Goal: Task Accomplishment & Management: Manage account settings

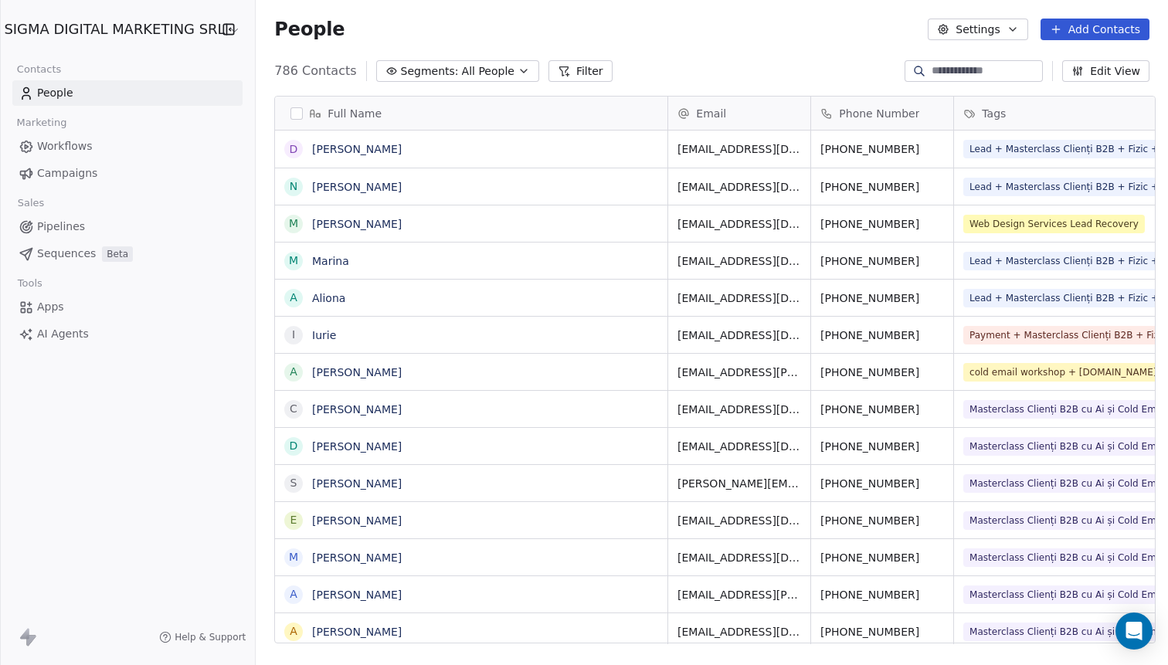
scroll to position [585, 919]
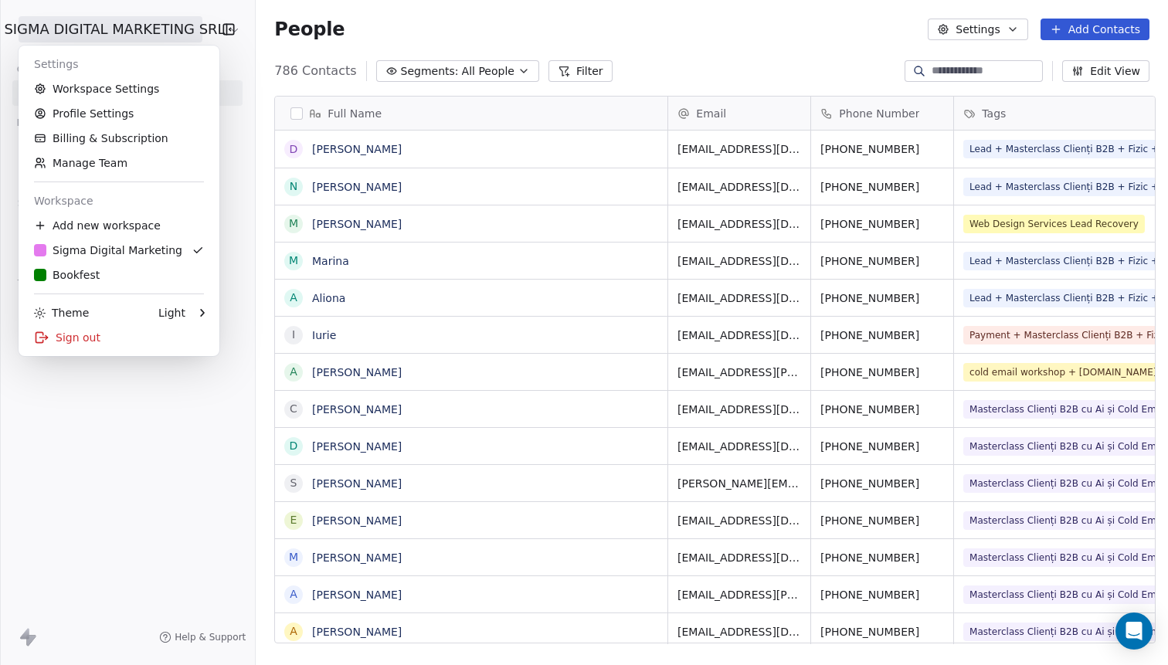
click at [174, 37] on html "SIGMA DIGITAL MARKETING SRL Contacts People Marketing Workflows Campaigns Sales…" at bounding box center [584, 332] width 1168 height 665
click at [121, 264] on link "B Bookfest" at bounding box center [119, 275] width 189 height 25
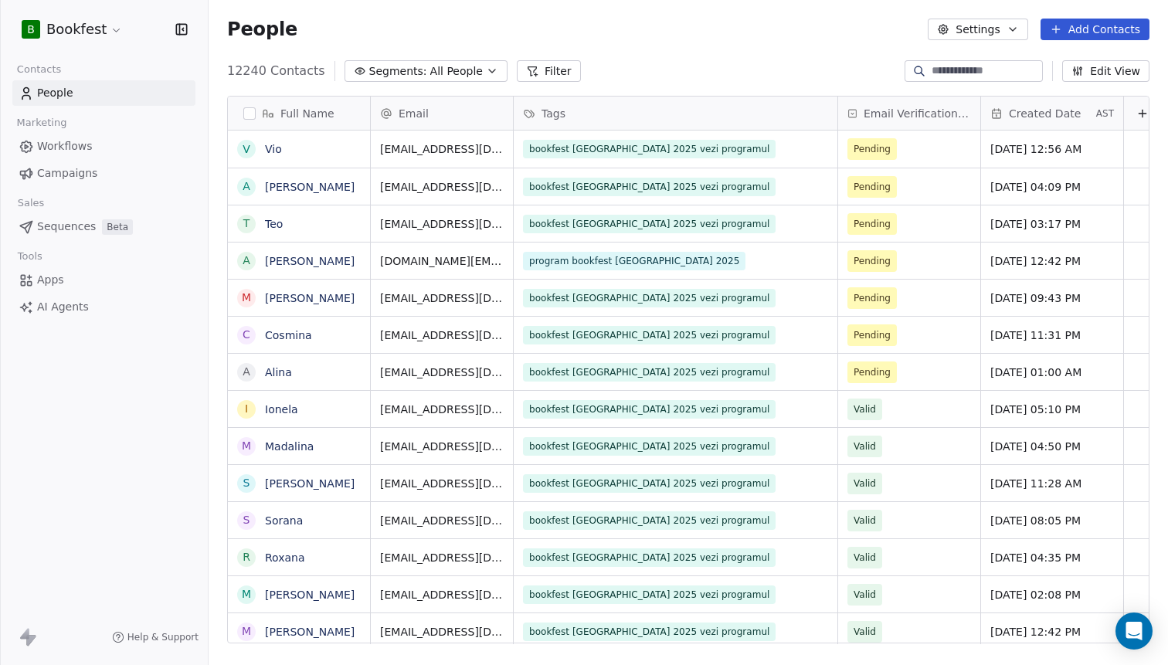
scroll to position [585, 960]
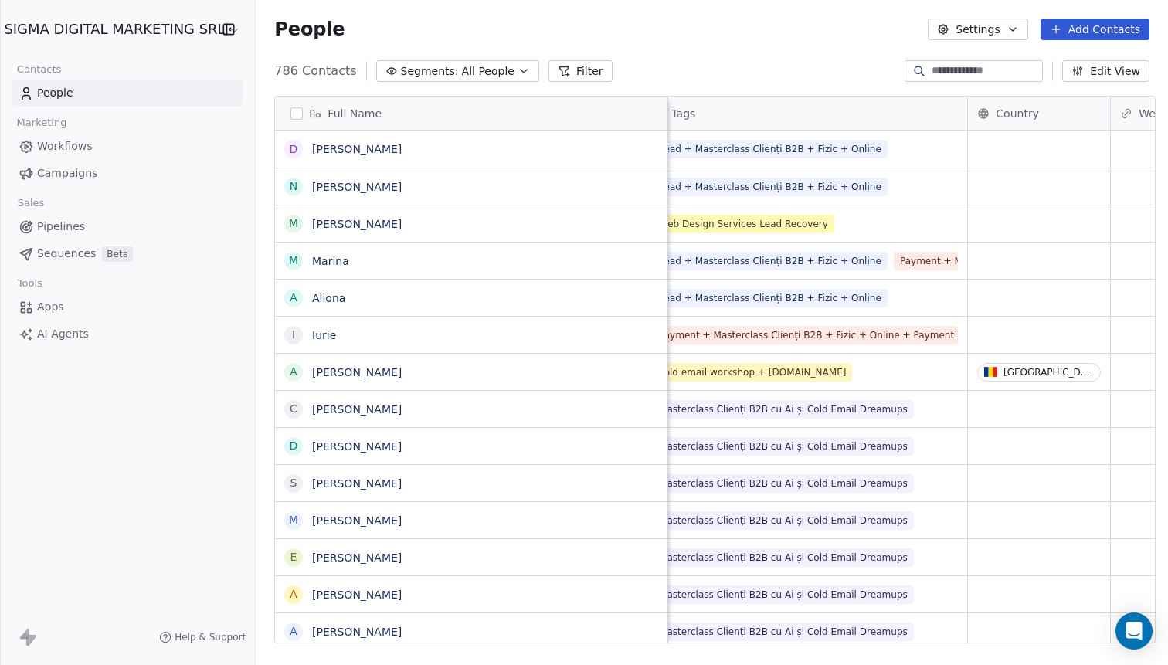
scroll to position [0, 328]
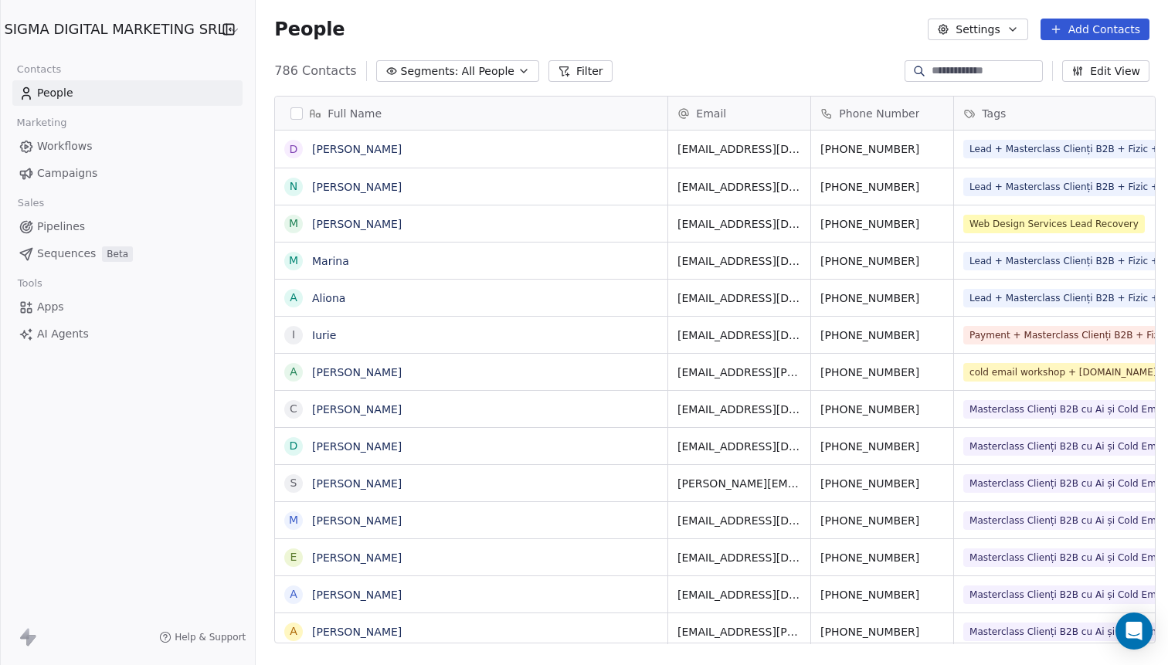
scroll to position [585, 919]
click at [76, 35] on html "SIGMA DIGITAL MARKETING SRL Contacts People Marketing Workflows Campaigns Sales…" at bounding box center [584, 332] width 1168 height 665
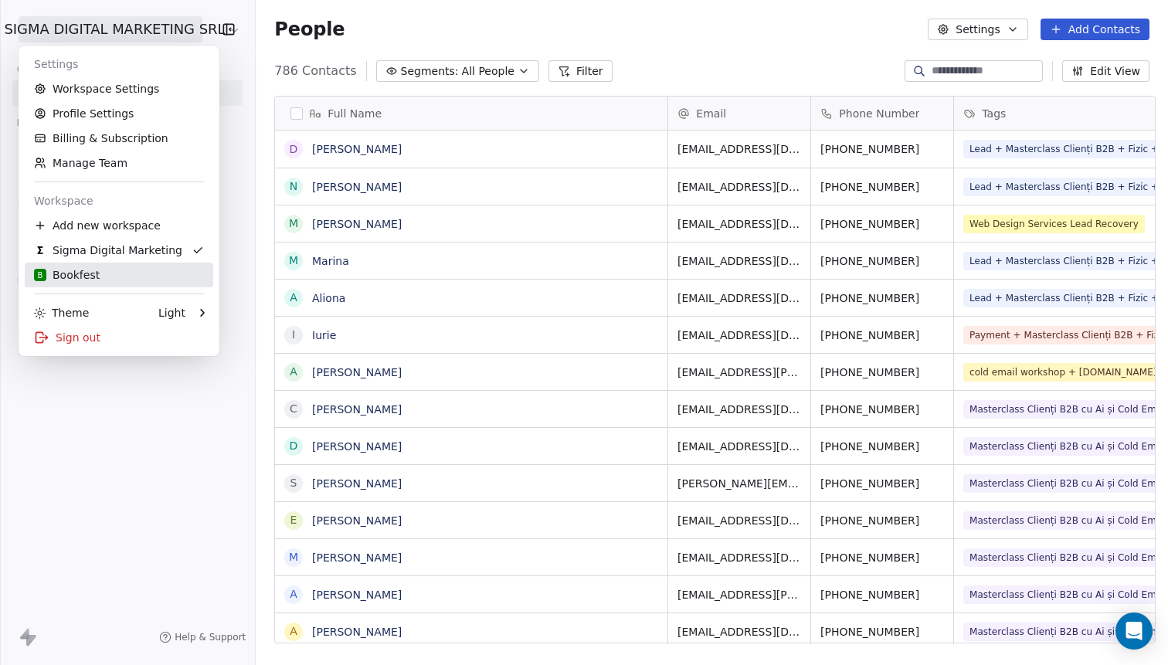
click at [115, 276] on div "B Bookfest" at bounding box center [119, 274] width 170 height 15
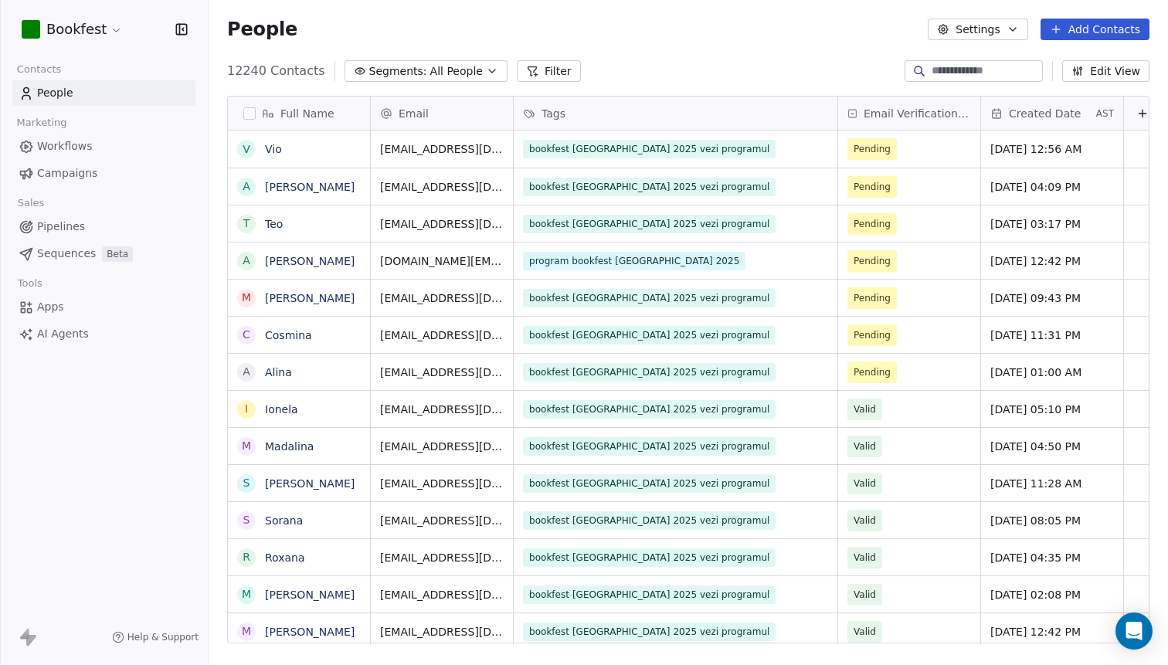
scroll to position [585, 960]
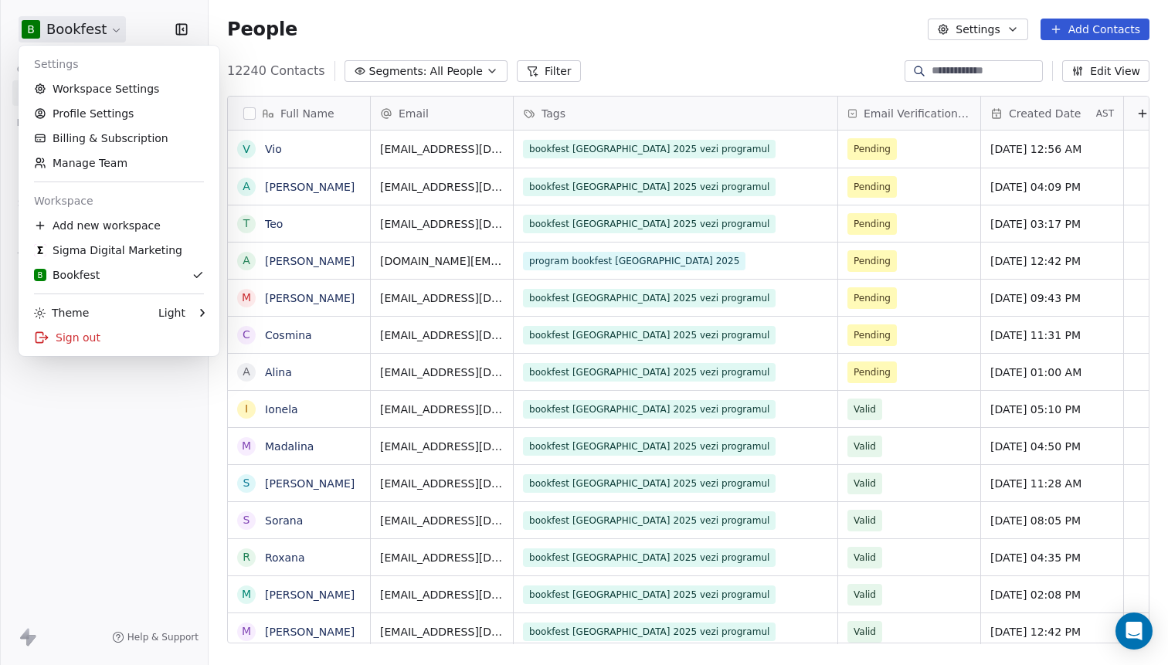
click at [74, 28] on html "B Bookfest Contacts People Marketing Workflows Campaigns Sales Sequences Beta T…" at bounding box center [584, 332] width 1168 height 665
click at [114, 247] on div "Sigma Digital Marketing" at bounding box center [108, 250] width 148 height 15
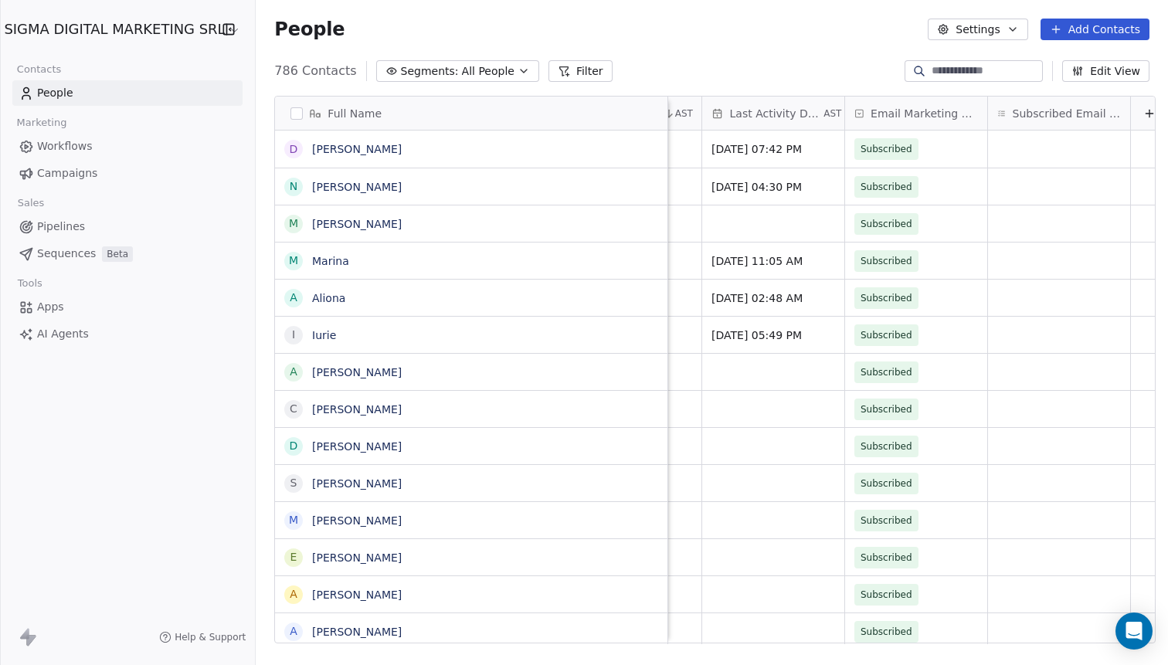
scroll to position [0, 1733]
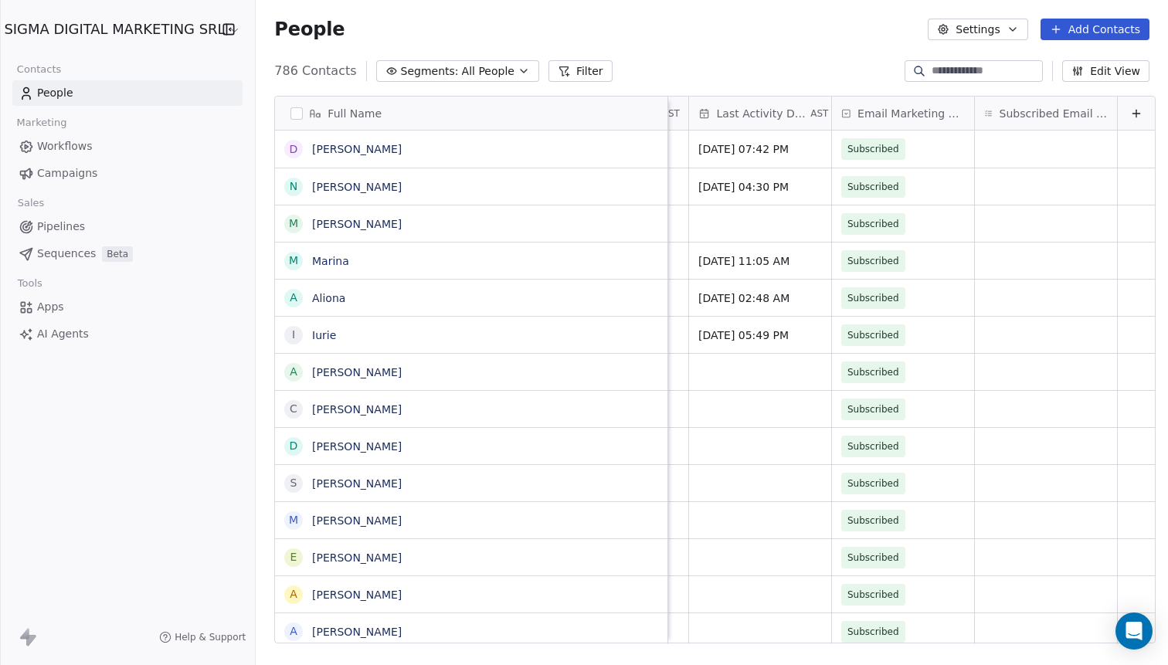
click at [1131, 118] on icon at bounding box center [1137, 113] width 12 height 12
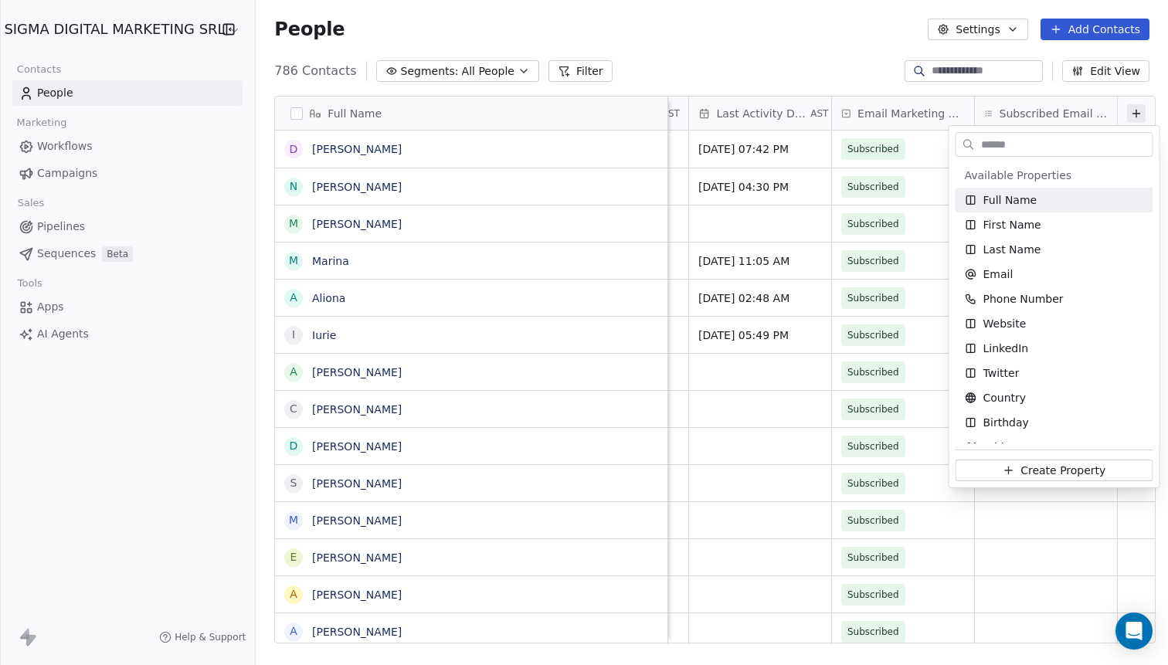
scroll to position [585, 919]
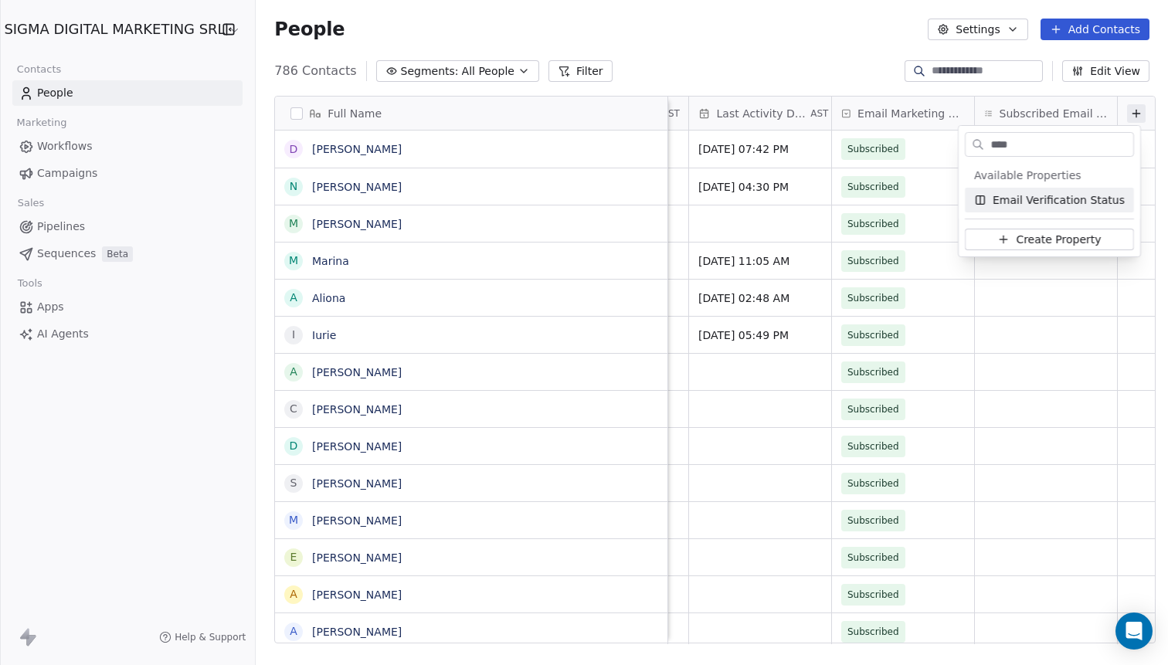
type input "****"
click at [1083, 199] on span "Email Verification Status" at bounding box center [1059, 199] width 132 height 15
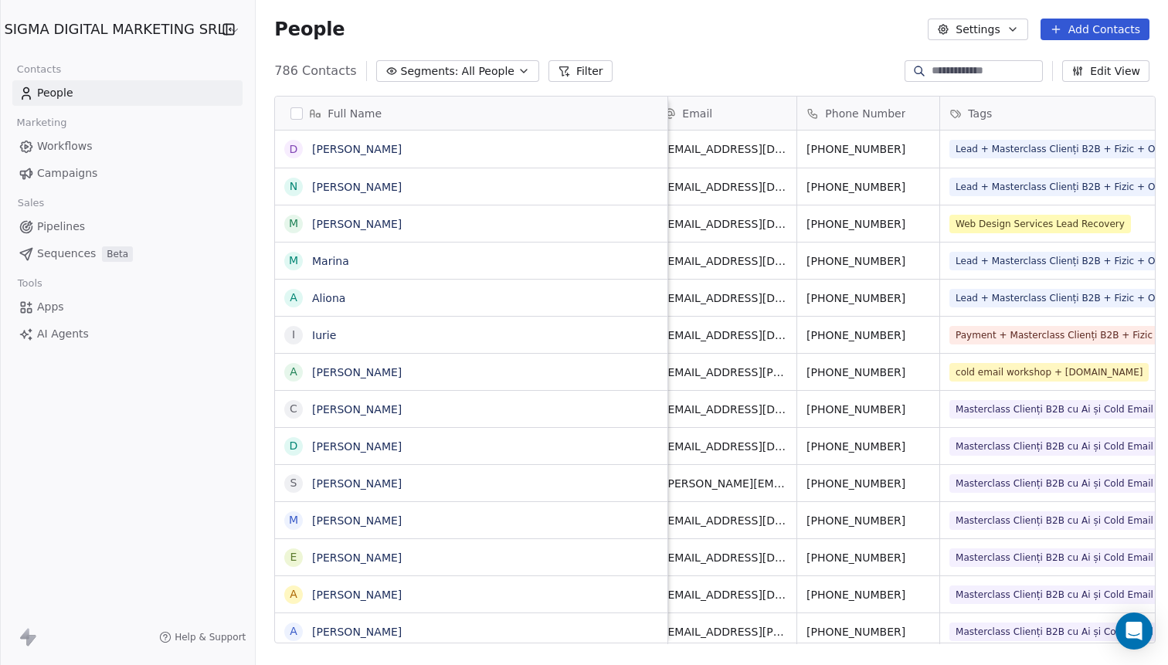
scroll to position [0, 0]
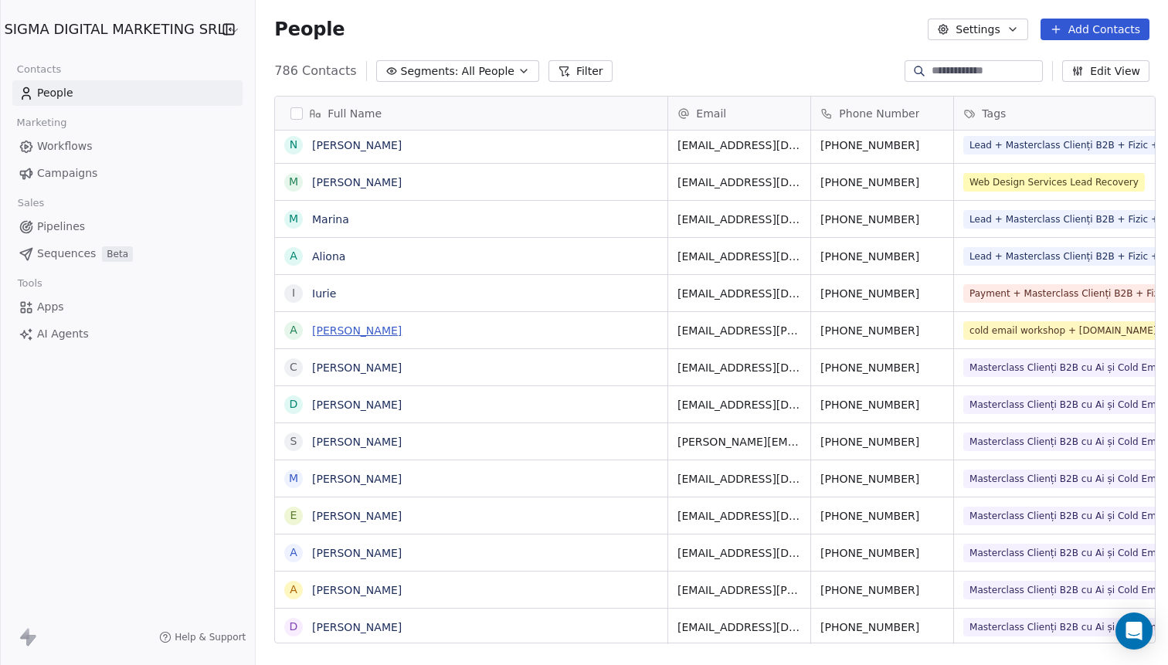
click at [342, 328] on link "[PERSON_NAME]" at bounding box center [357, 331] width 90 height 12
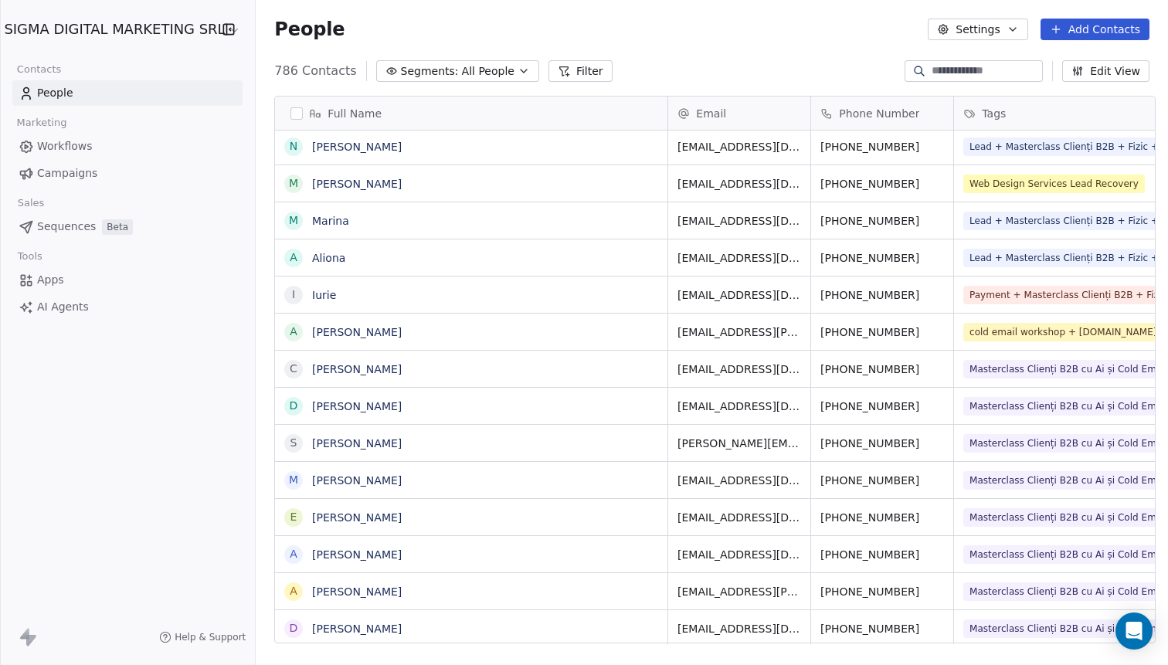
drag, startPoint x: 1002, startPoint y: 100, endPoint x: 961, endPoint y: 116, distance: 43.3
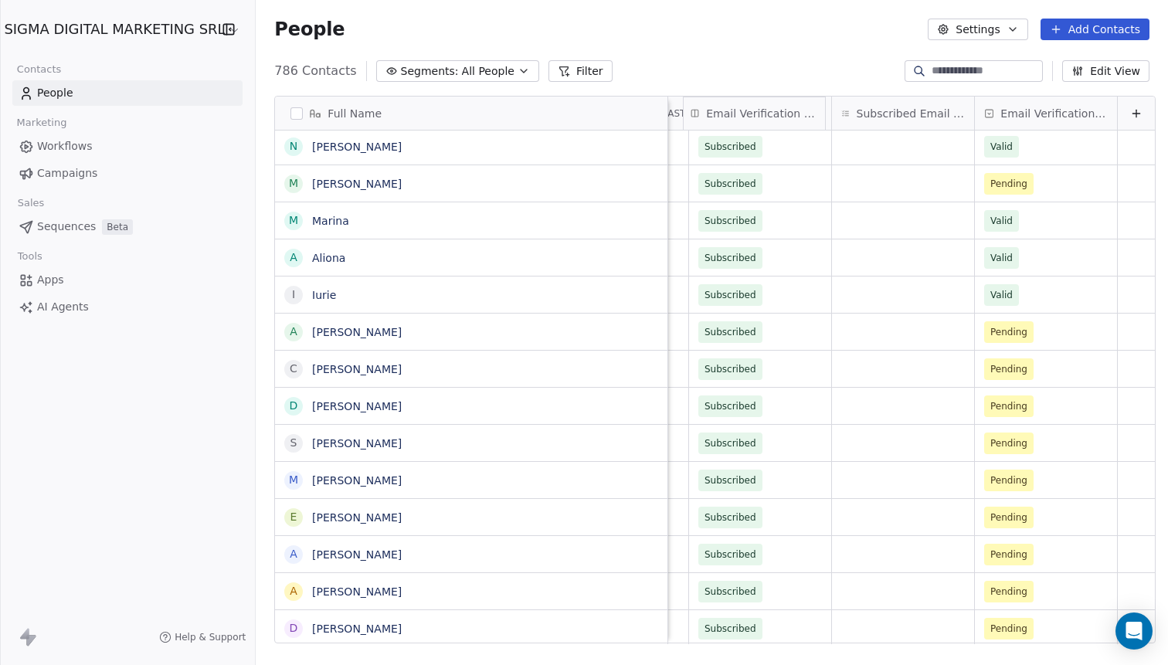
drag, startPoint x: 1014, startPoint y: 117, endPoint x: 764, endPoint y: 115, distance: 249.6
click at [1001, 115] on span "Email Verification Status" at bounding box center [1054, 113] width 107 height 15
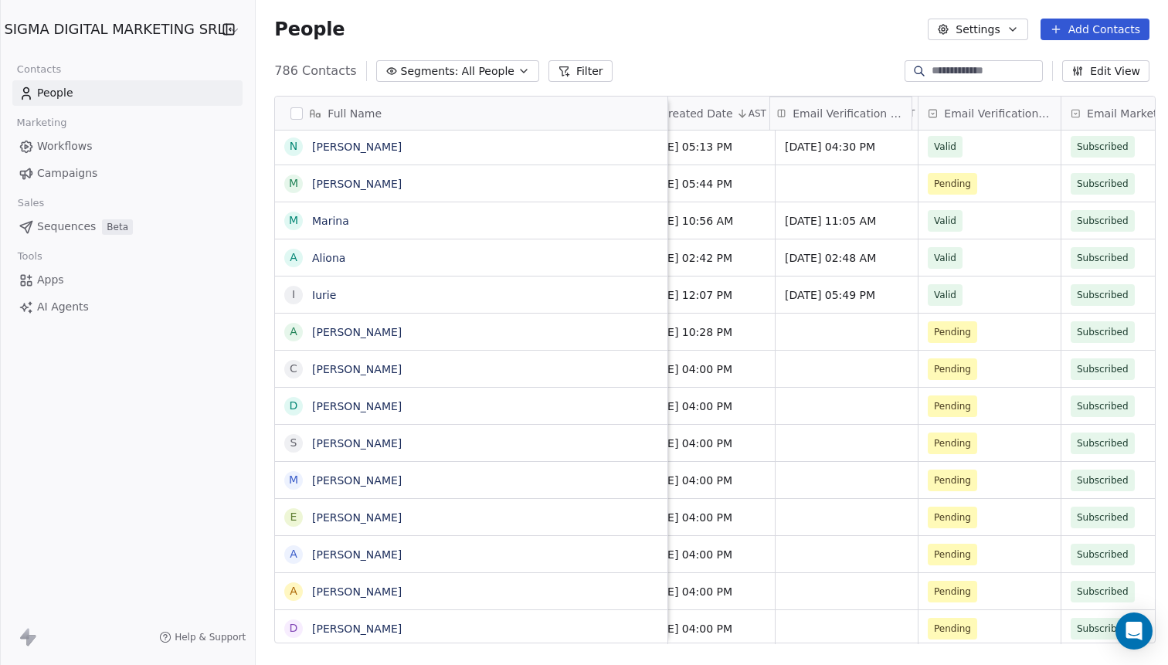
drag, startPoint x: 961, startPoint y: 117, endPoint x: 820, endPoint y: 115, distance: 141.4
click at [944, 115] on span "Email Verification Status" at bounding box center [997, 113] width 107 height 15
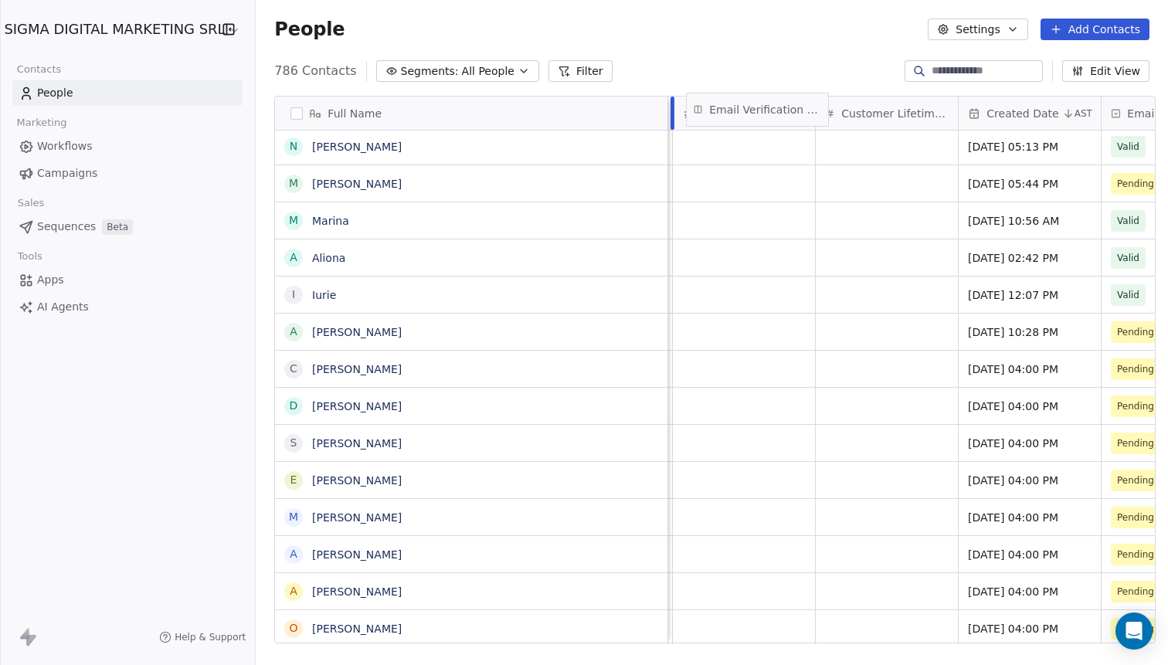
scroll to position [0, 1317]
drag, startPoint x: 866, startPoint y: 111, endPoint x: 765, endPoint y: 109, distance: 101.2
click at [845, 109] on span "Customer Lifetime Value" at bounding box center [898, 113] width 107 height 15
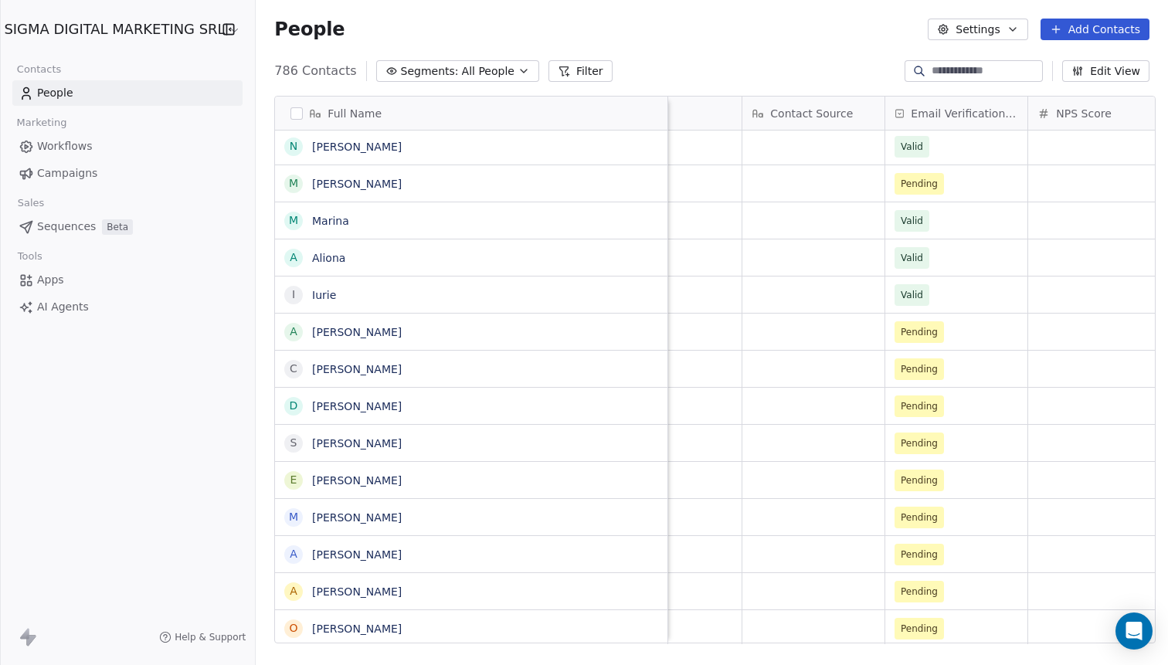
scroll to position [0, 1104]
drag, startPoint x: 946, startPoint y: 116, endPoint x: 818, endPoint y: 116, distance: 127.5
click at [915, 116] on span "Email Verification Status" at bounding box center [968, 113] width 107 height 15
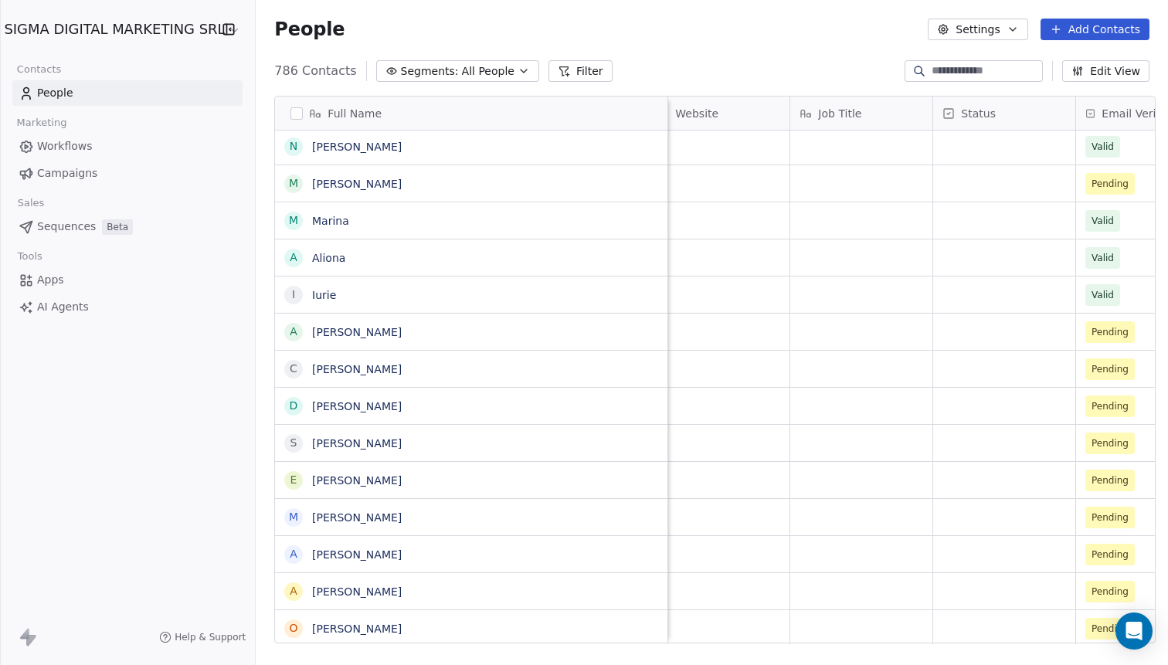
scroll to position [0, 808]
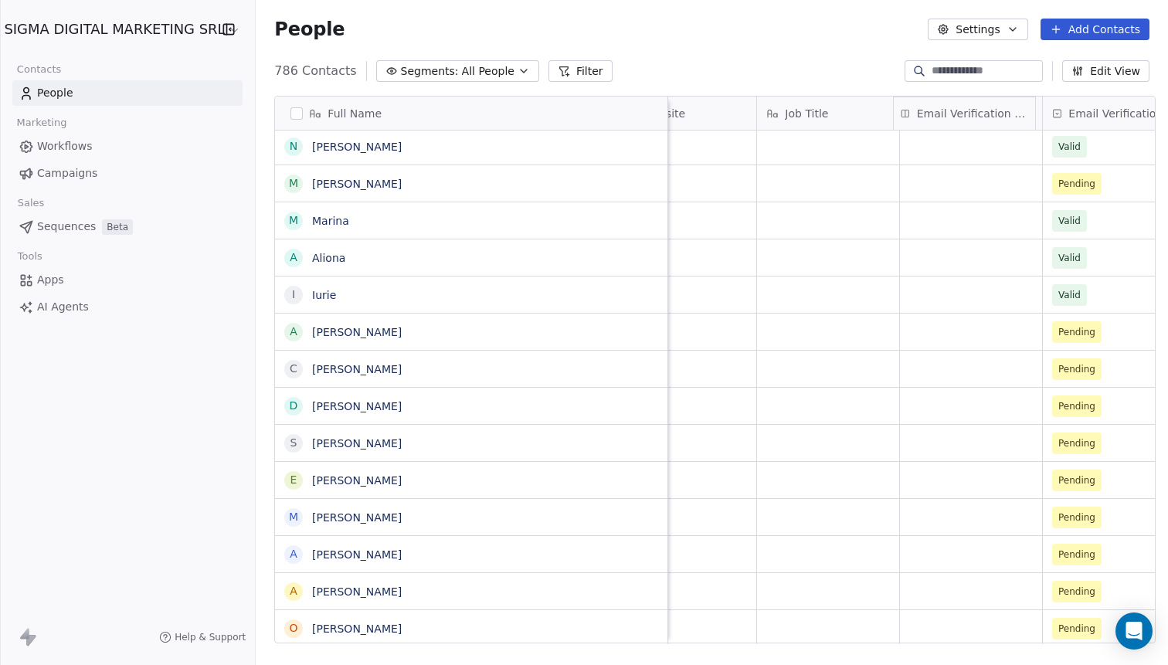
drag, startPoint x: 1085, startPoint y: 111, endPoint x: 926, endPoint y: 111, distance: 159.2
click at [1069, 111] on span "Email Verification Status" at bounding box center [1122, 113] width 107 height 15
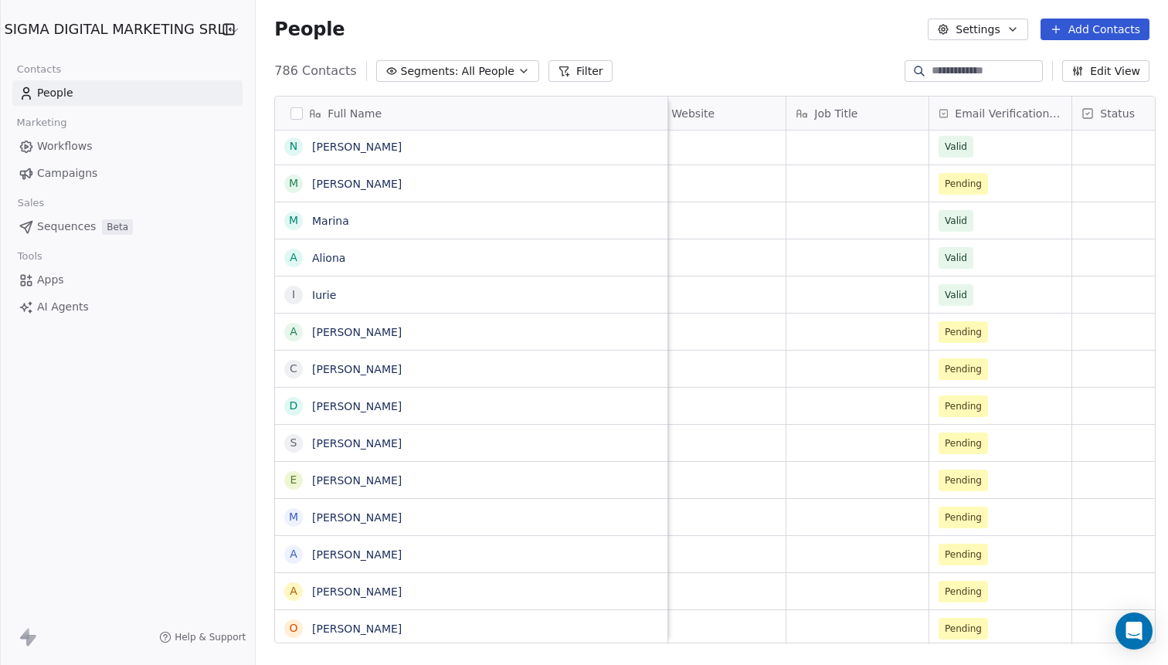
scroll to position [0, 767]
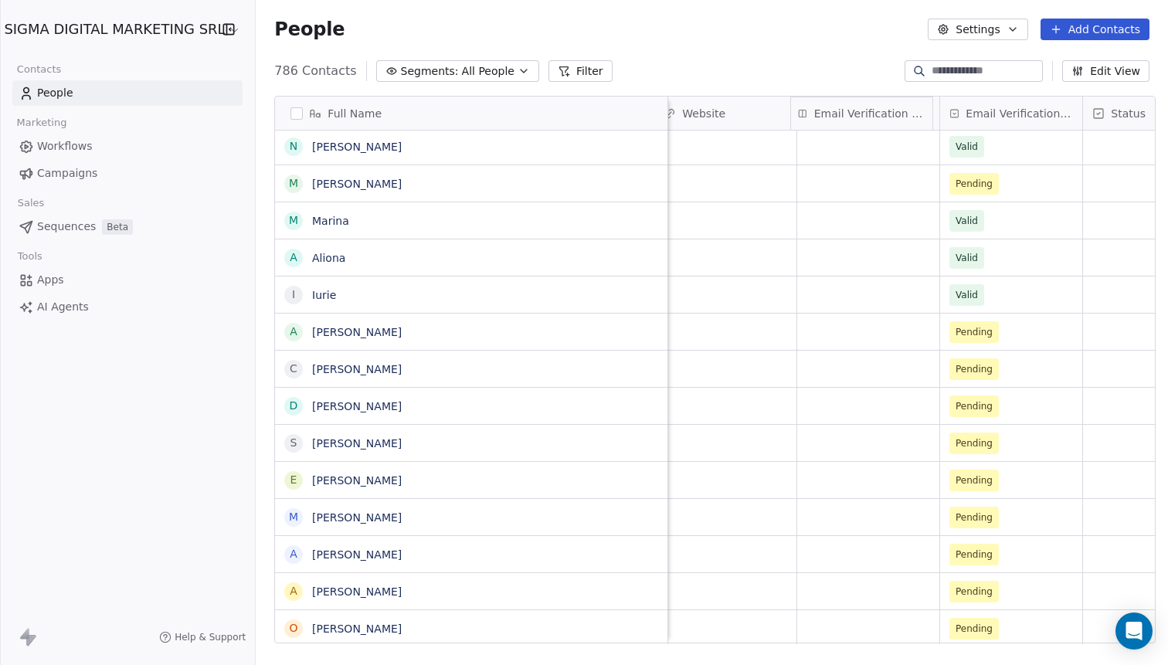
drag, startPoint x: 978, startPoint y: 114, endPoint x: 842, endPoint y: 112, distance: 136.8
click at [966, 112] on span "Email Verification Status" at bounding box center [1019, 113] width 107 height 15
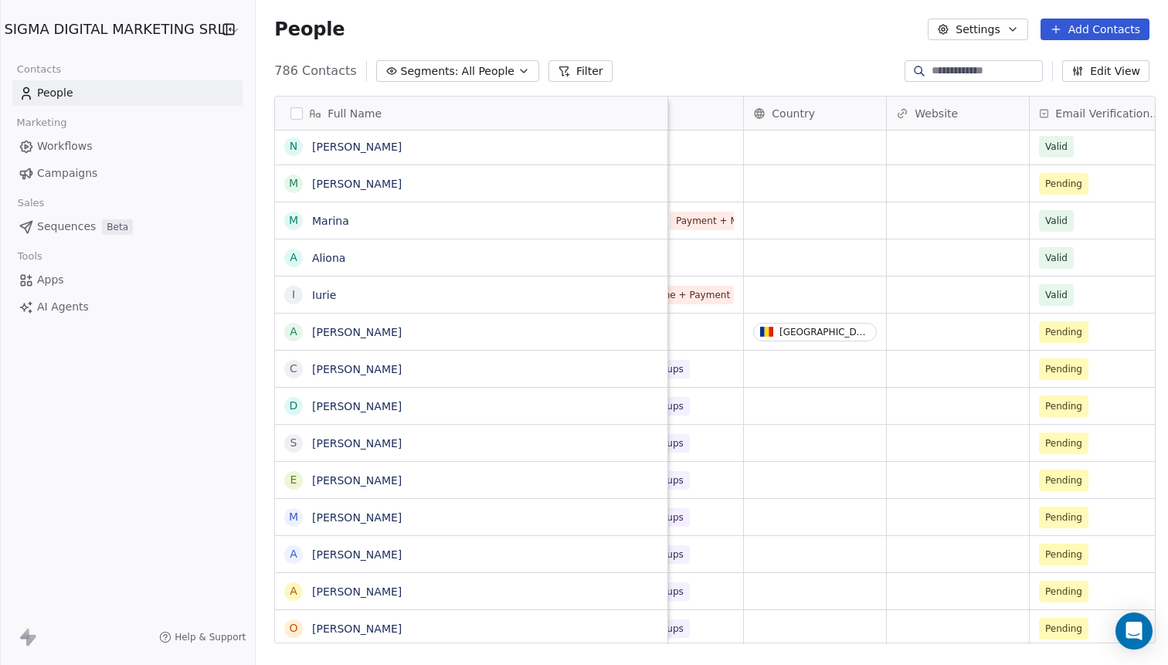
scroll to position [0, 559]
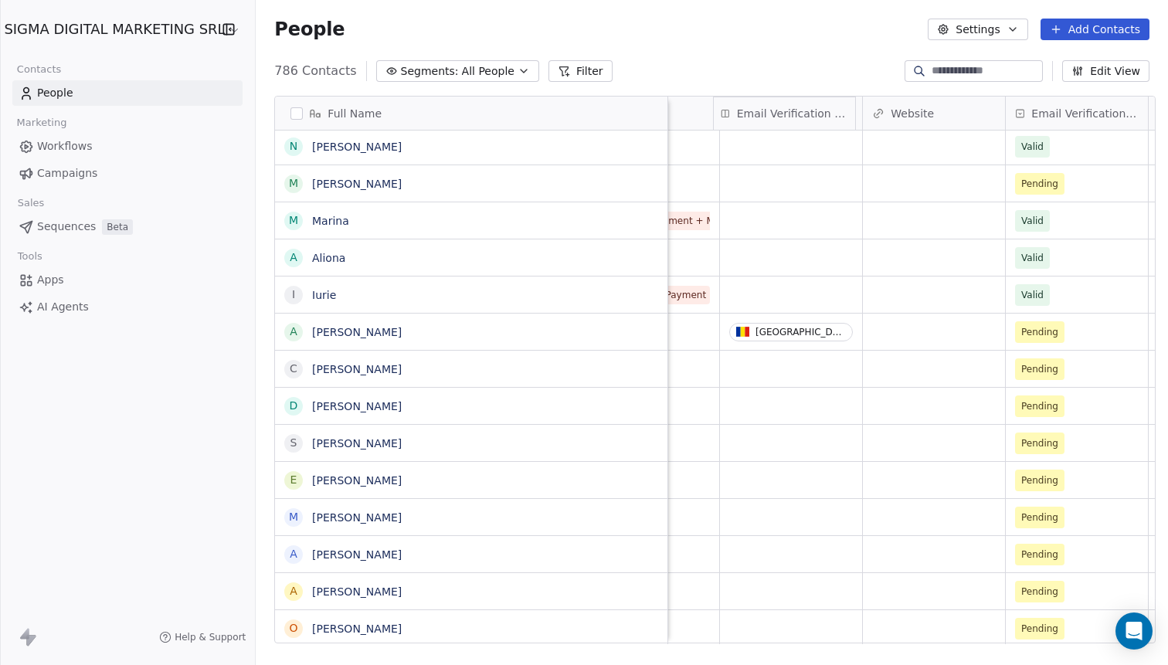
drag, startPoint x: 1047, startPoint y: 107, endPoint x: 773, endPoint y: 115, distance: 274.4
click at [1032, 115] on span "Email Verification Status" at bounding box center [1085, 113] width 107 height 15
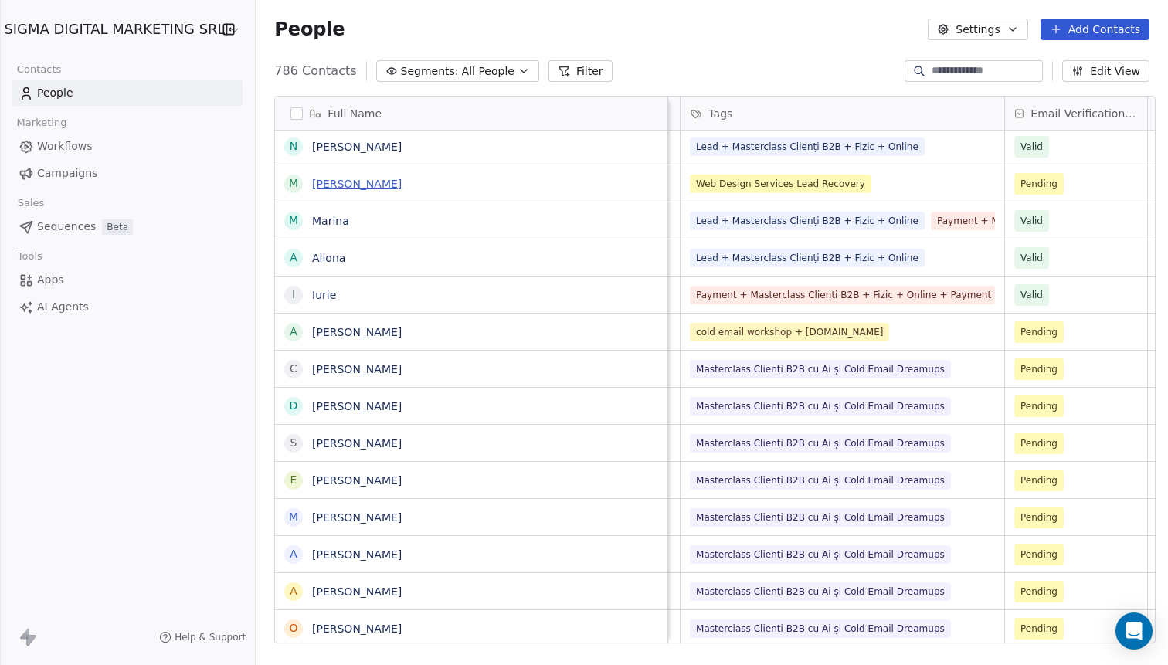
click at [326, 187] on link "[PERSON_NAME]" at bounding box center [357, 184] width 90 height 12
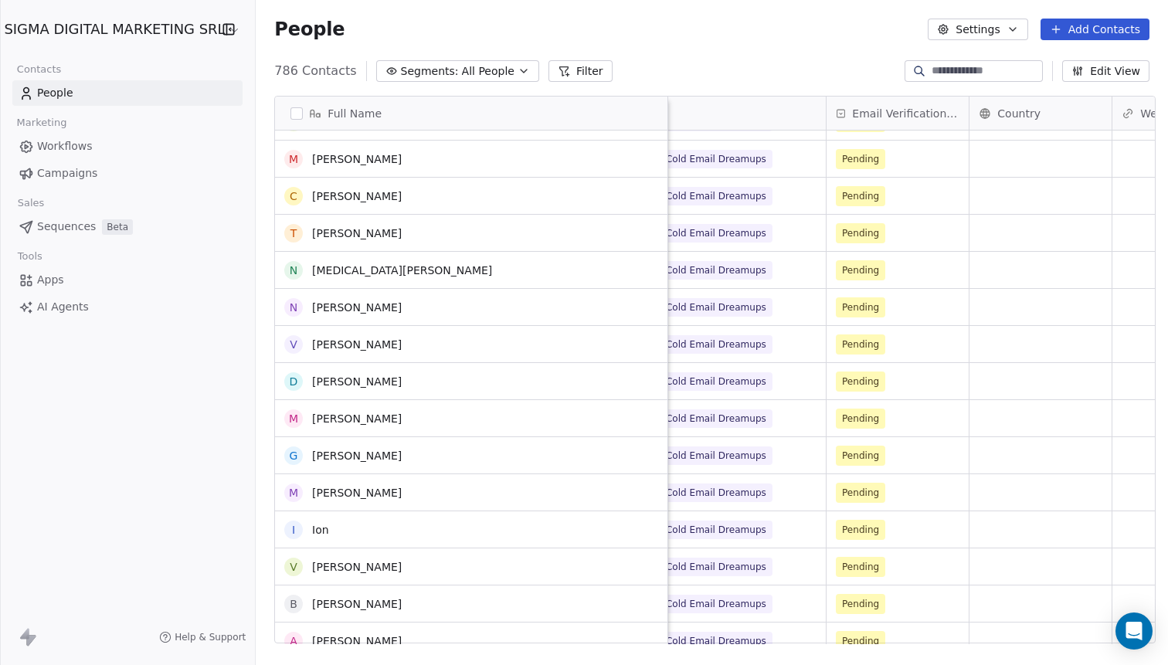
scroll to position [1240, 0]
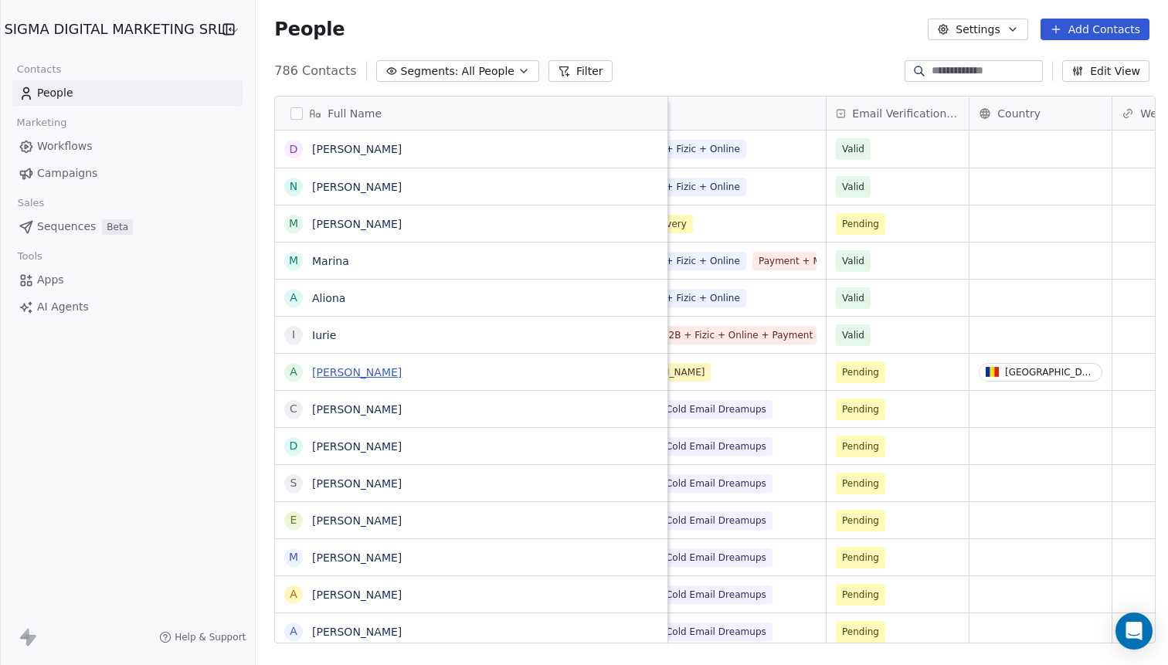
click at [335, 373] on link "[PERSON_NAME]" at bounding box center [357, 372] width 90 height 12
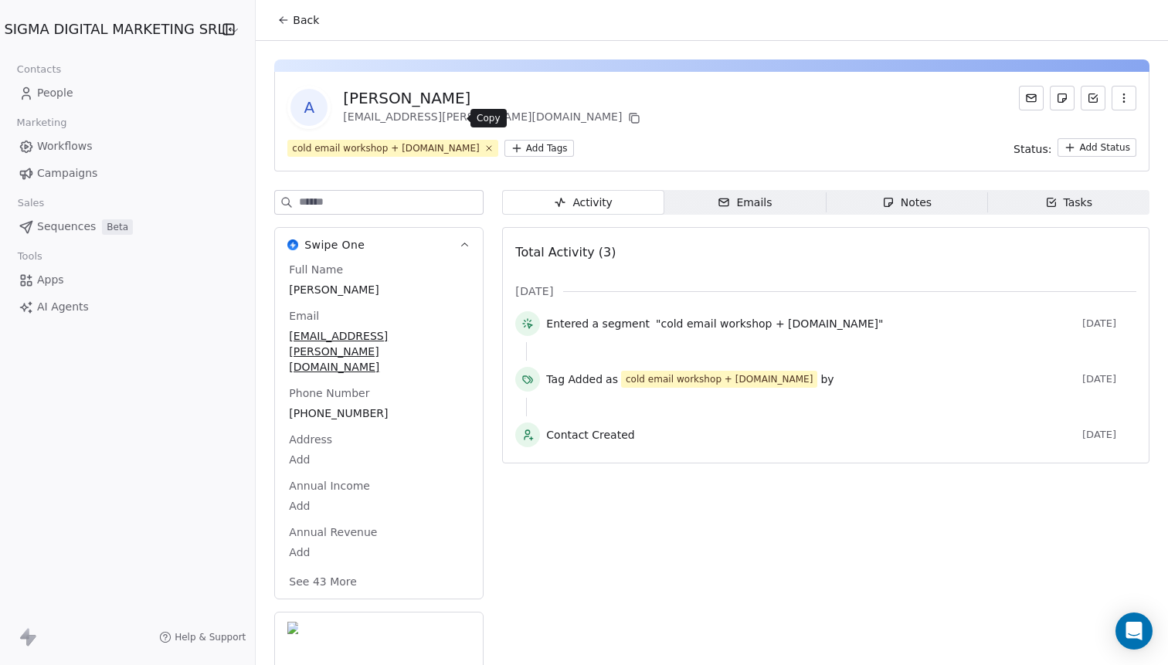
click at [628, 121] on icon at bounding box center [634, 118] width 12 height 12
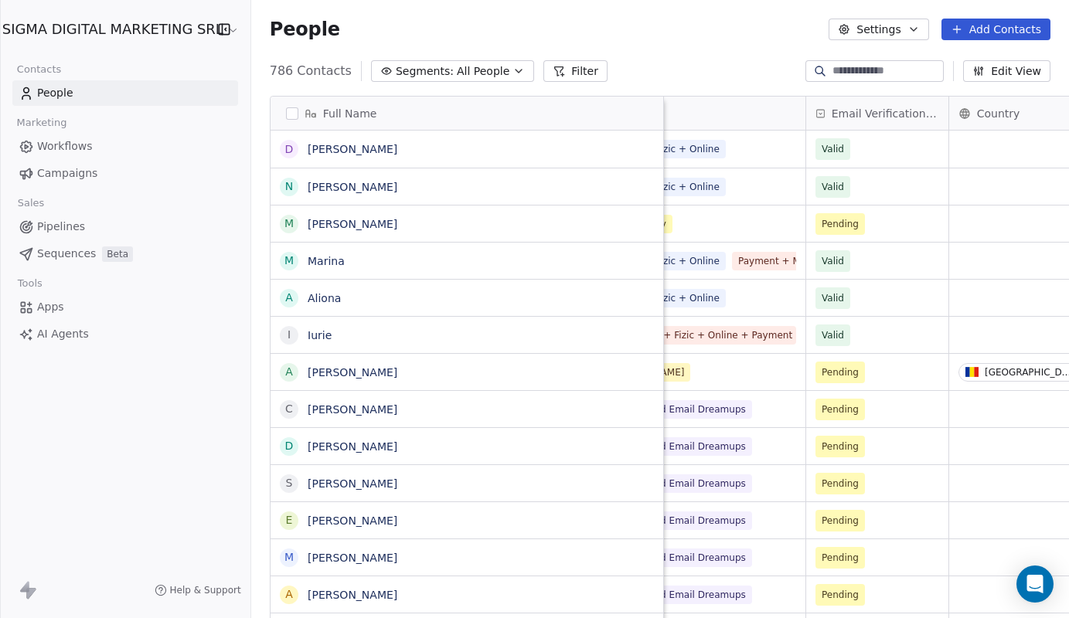
scroll to position [1, 1]
click at [1032, 591] on icon "Open Intercom Messenger" at bounding box center [1035, 584] width 20 height 20
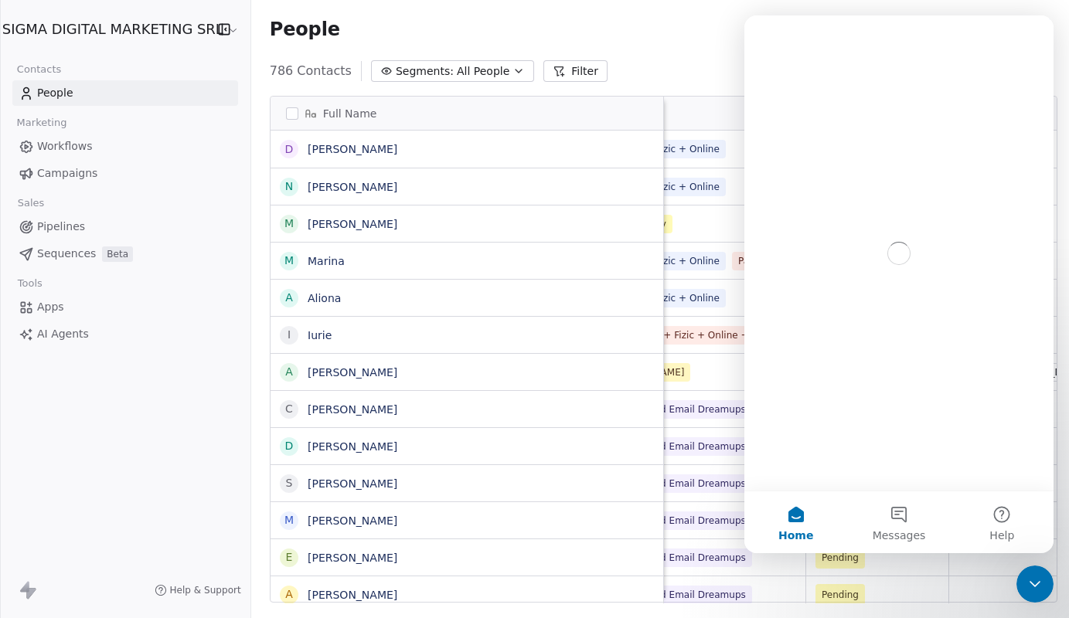
scroll to position [0, 0]
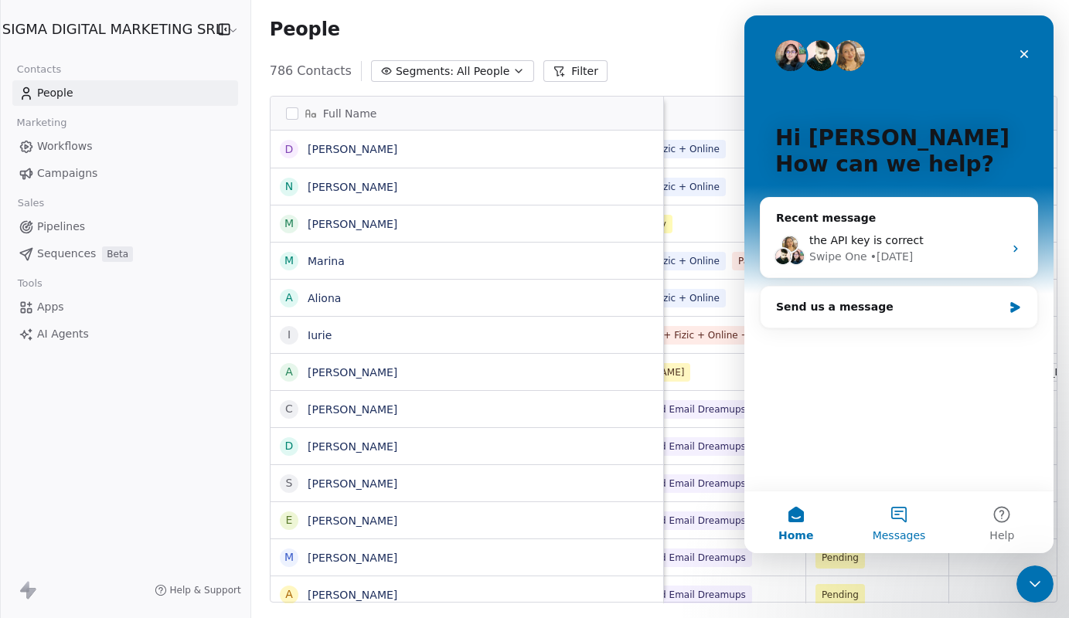
click at [904, 504] on button "Messages" at bounding box center [898, 522] width 103 height 62
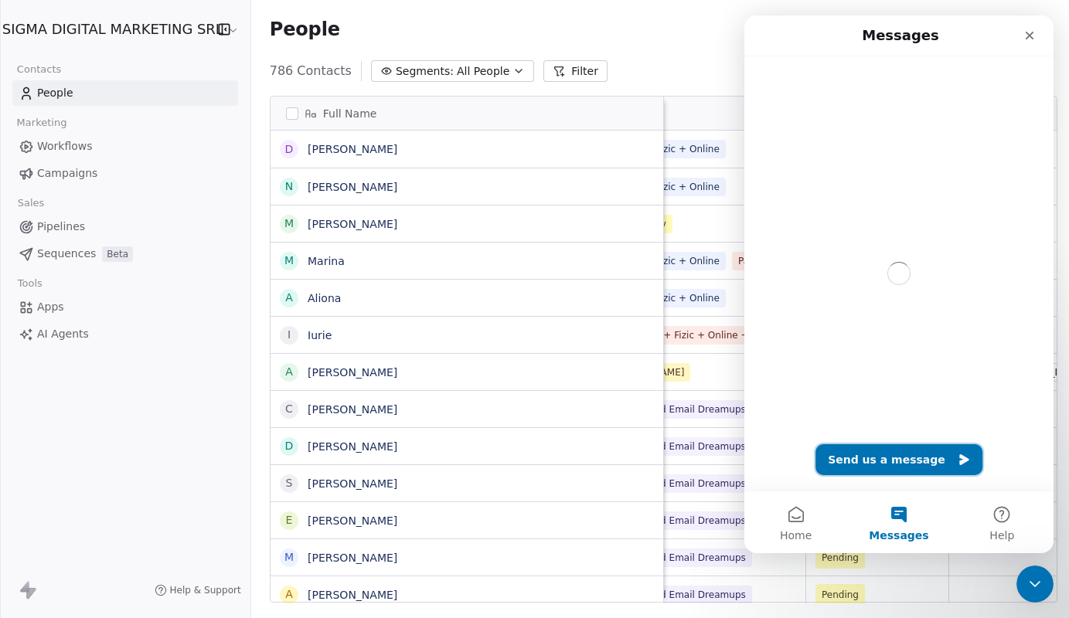
click at [883, 447] on button "Send us a message" at bounding box center [898, 459] width 167 height 31
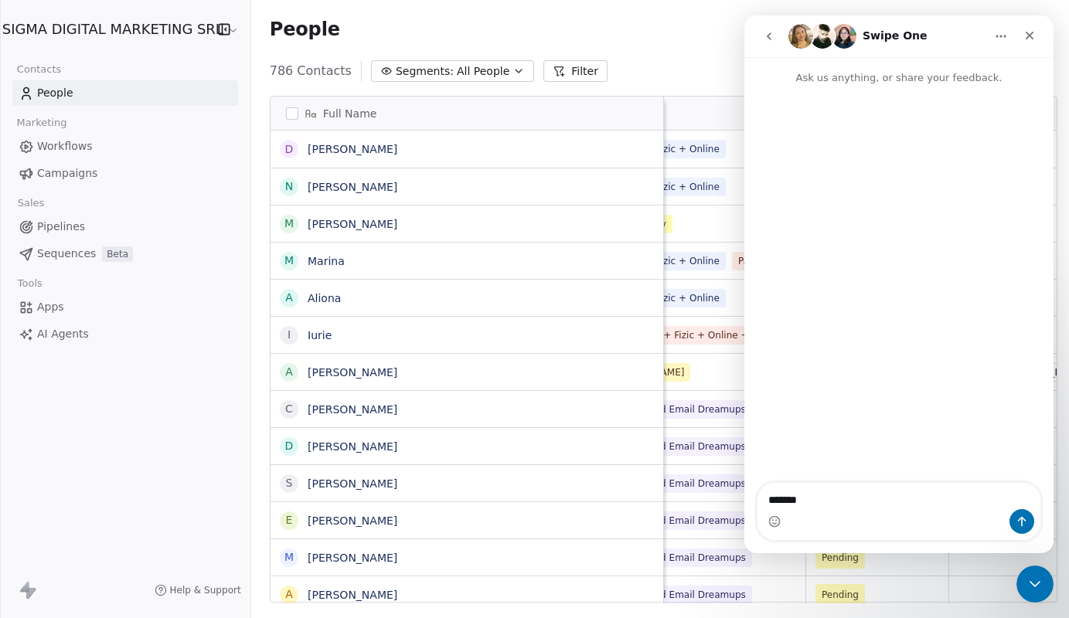
type textarea "********"
type textarea "*****"
type textarea "**********"
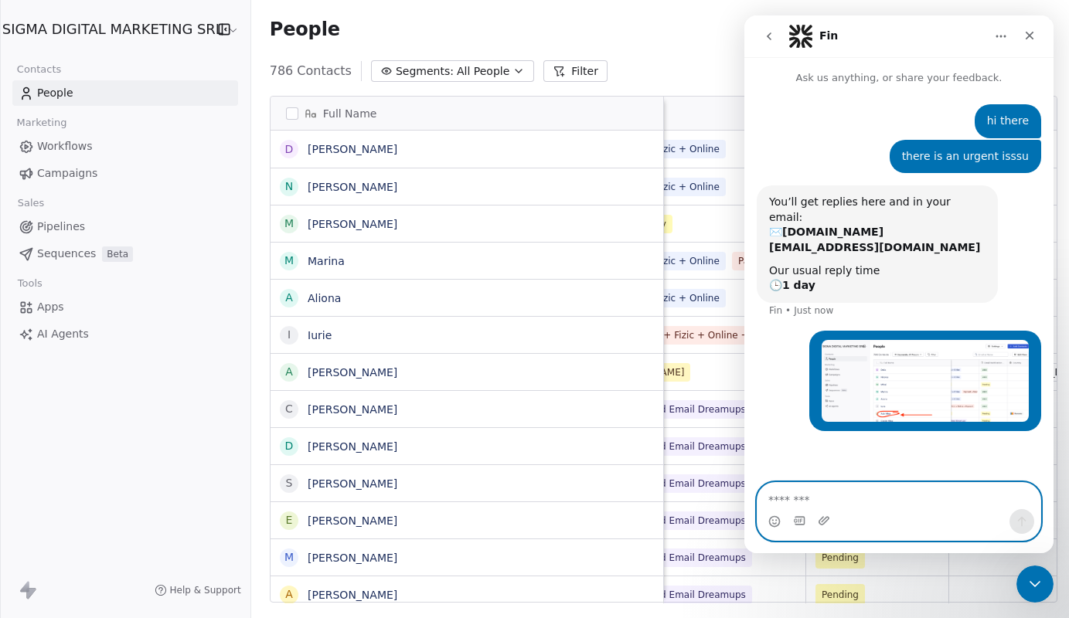
click at [930, 491] on textarea "Message…" at bounding box center [898, 496] width 283 height 26
type textarea "**********"
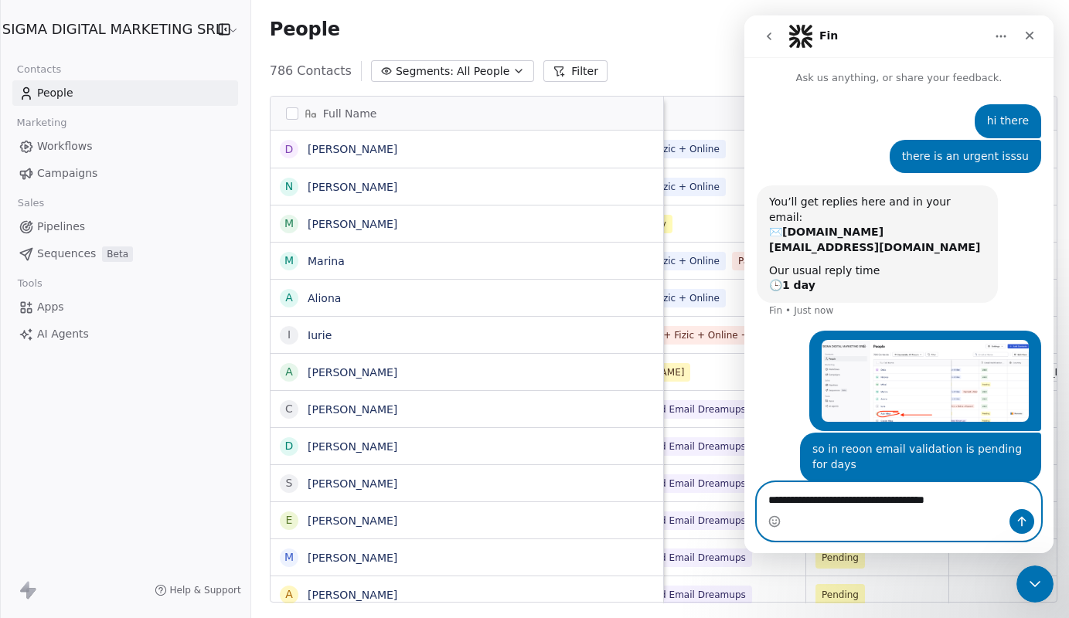
type textarea "**********"
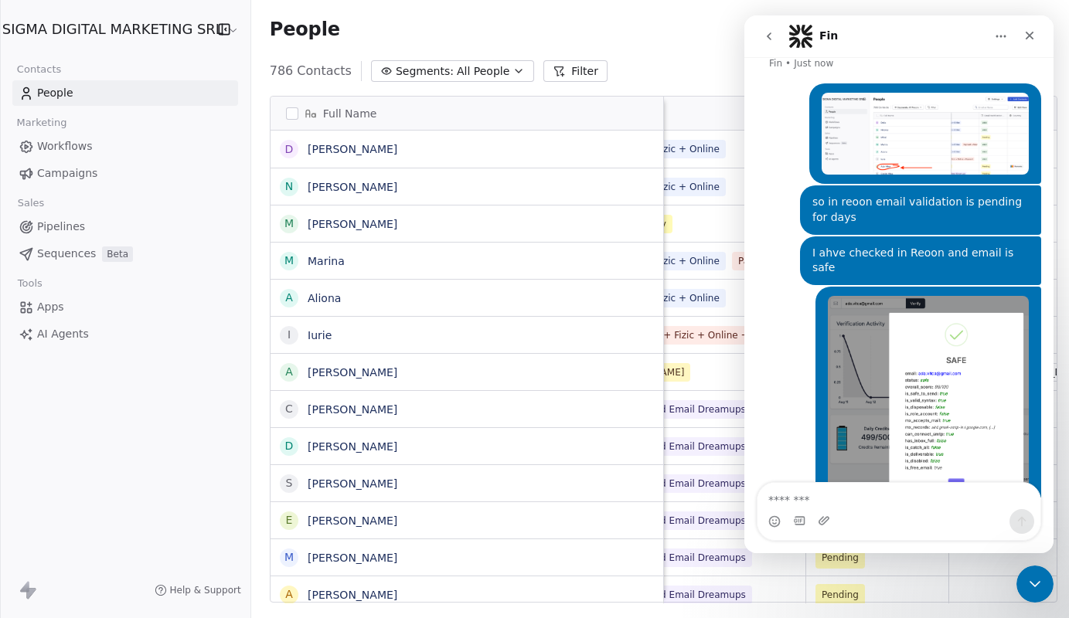
scroll to position [248, 0]
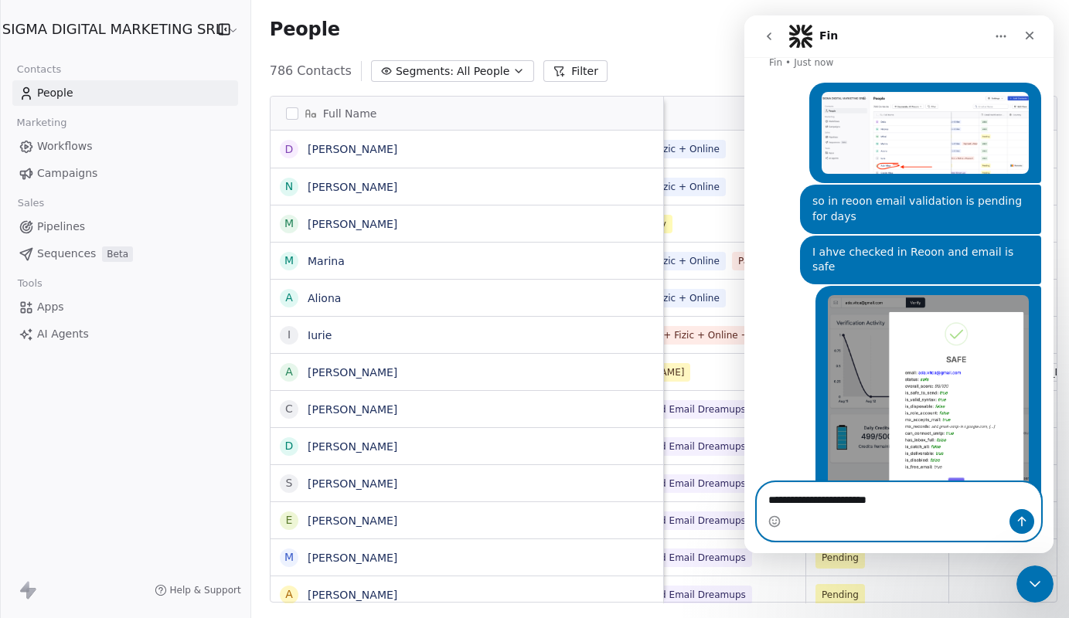
type textarea "**********"
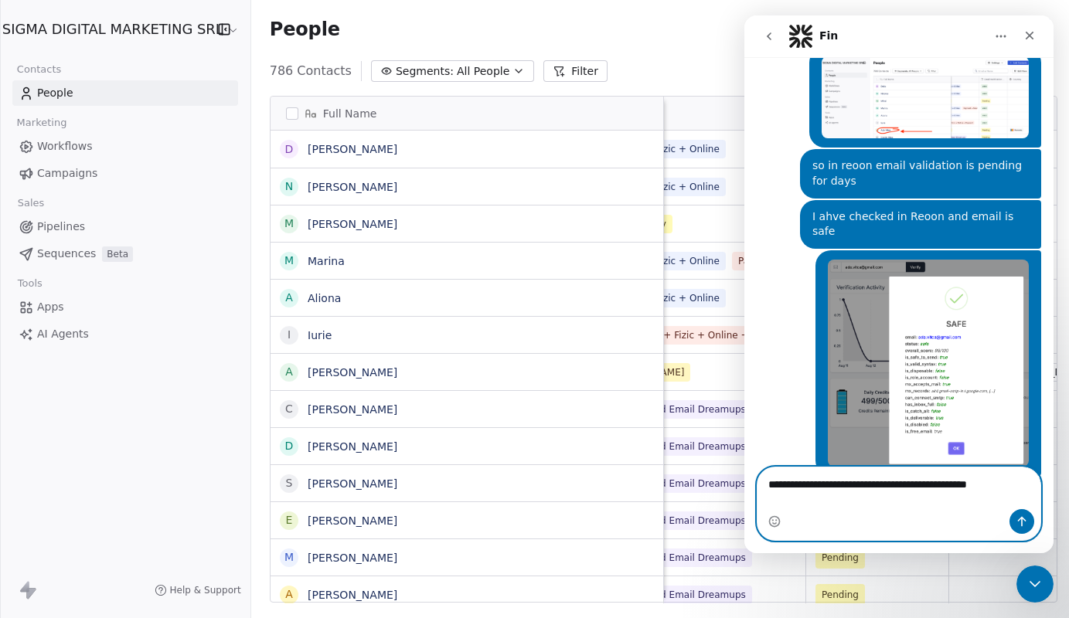
type textarea "**********"
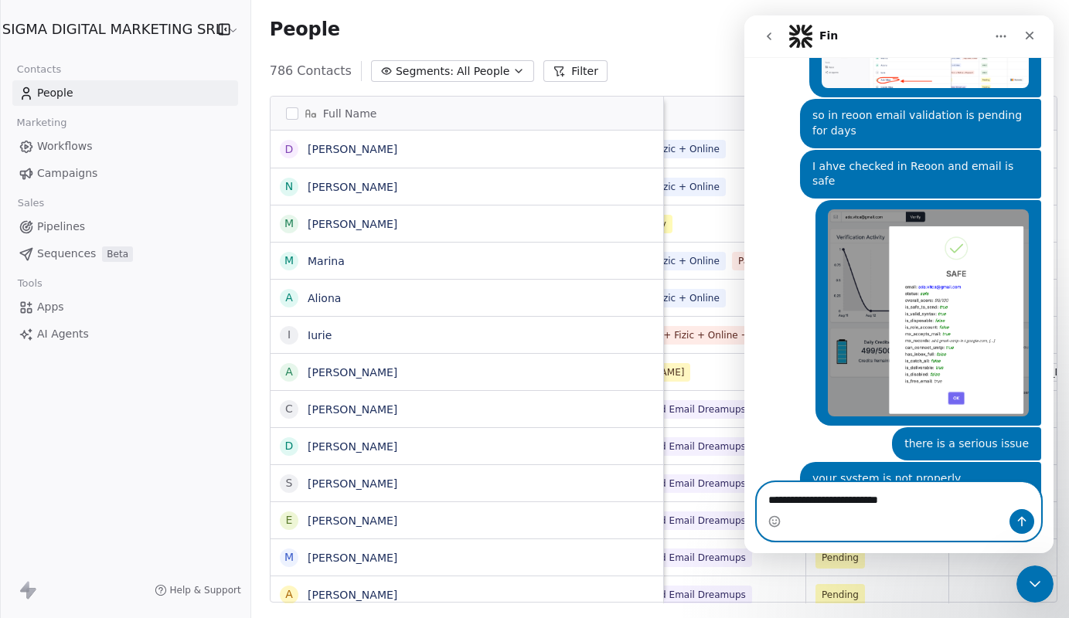
type textarea "**********"
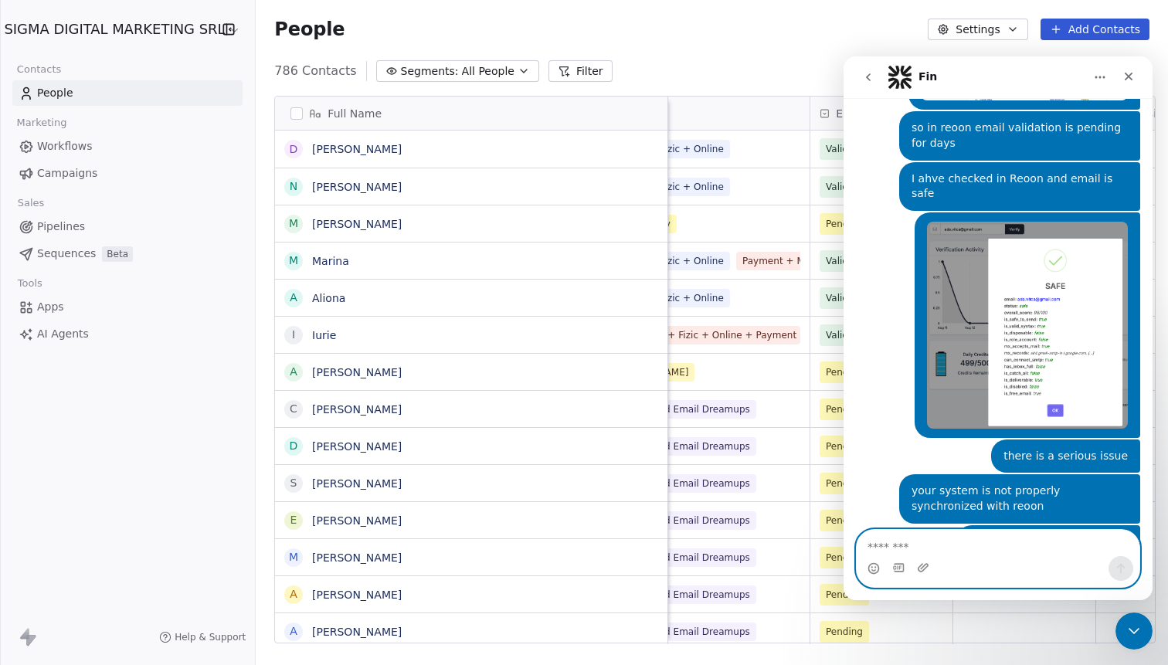
scroll to position [585, 919]
click at [1140, 626] on icon "Close Intercom Messenger" at bounding box center [1134, 631] width 19 height 19
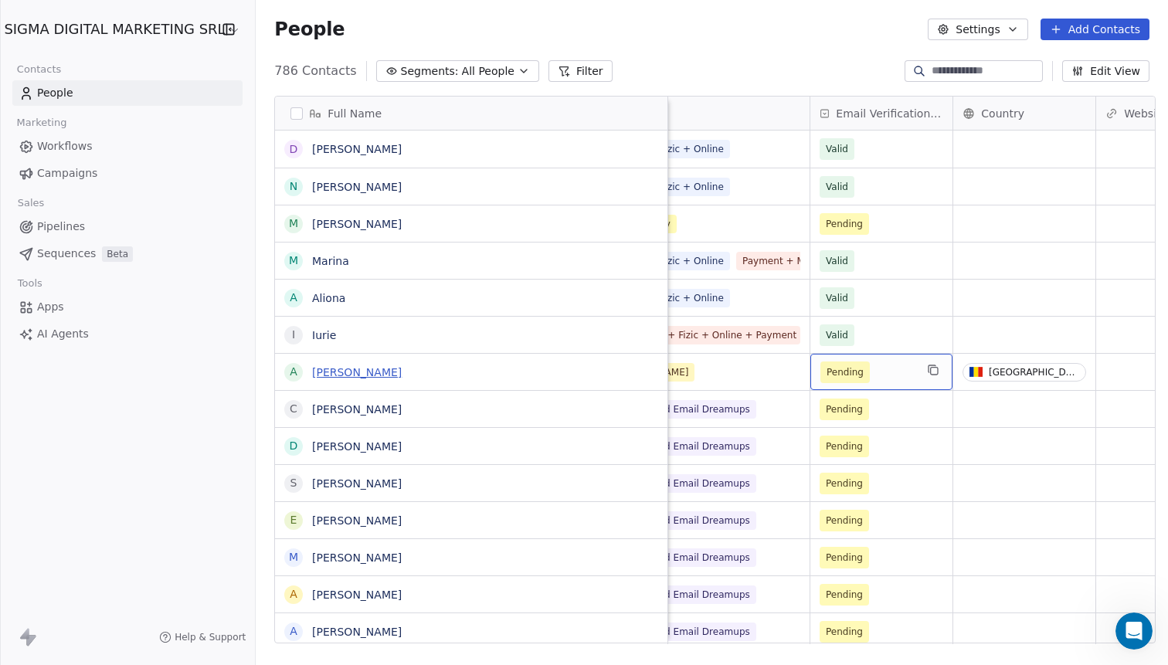
scroll to position [0, 0]
click at [342, 370] on link "[PERSON_NAME]" at bounding box center [357, 372] width 90 height 12
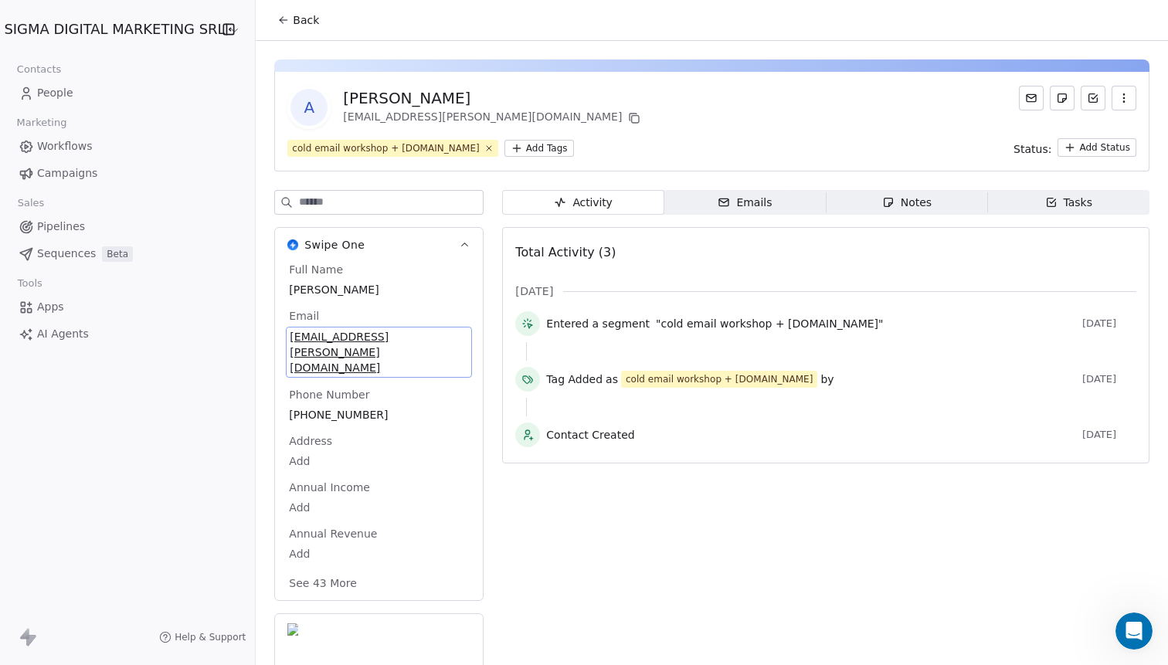
drag, startPoint x: 410, startPoint y: 338, endPoint x: 298, endPoint y: 338, distance: 112.1
click at [298, 338] on span "[EMAIL_ADDRESS][PERSON_NAME][DOMAIN_NAME]" at bounding box center [379, 352] width 179 height 46
click at [344, 336] on span "[EMAIL_ADDRESS][PERSON_NAME][DOMAIN_NAME]" at bounding box center [379, 352] width 179 height 46
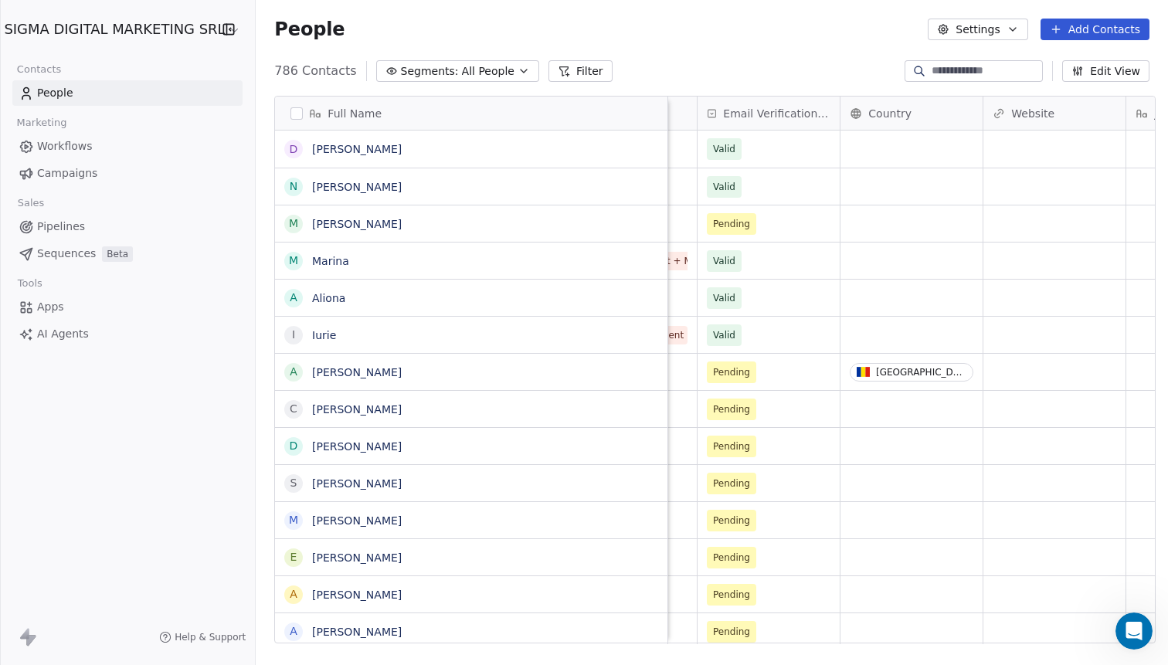
scroll to position [0, 579]
click at [791, 219] on span "Pending" at bounding box center [757, 224] width 94 height 22
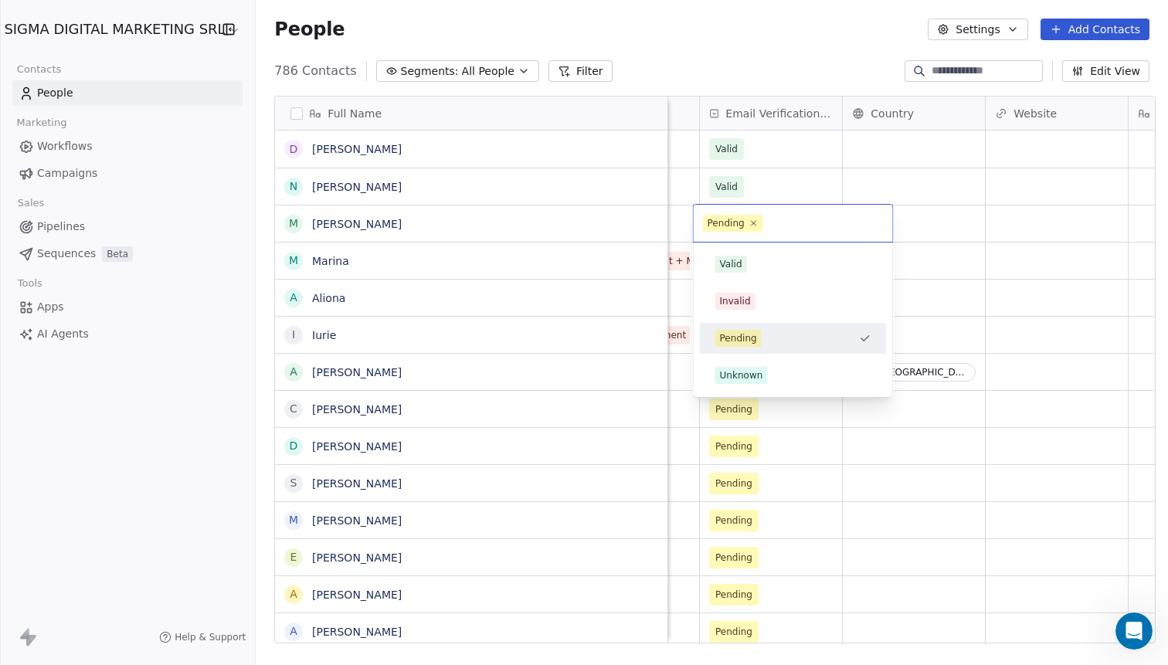
scroll to position [585, 919]
click at [760, 267] on div "Valid" at bounding box center [794, 264] width 156 height 17
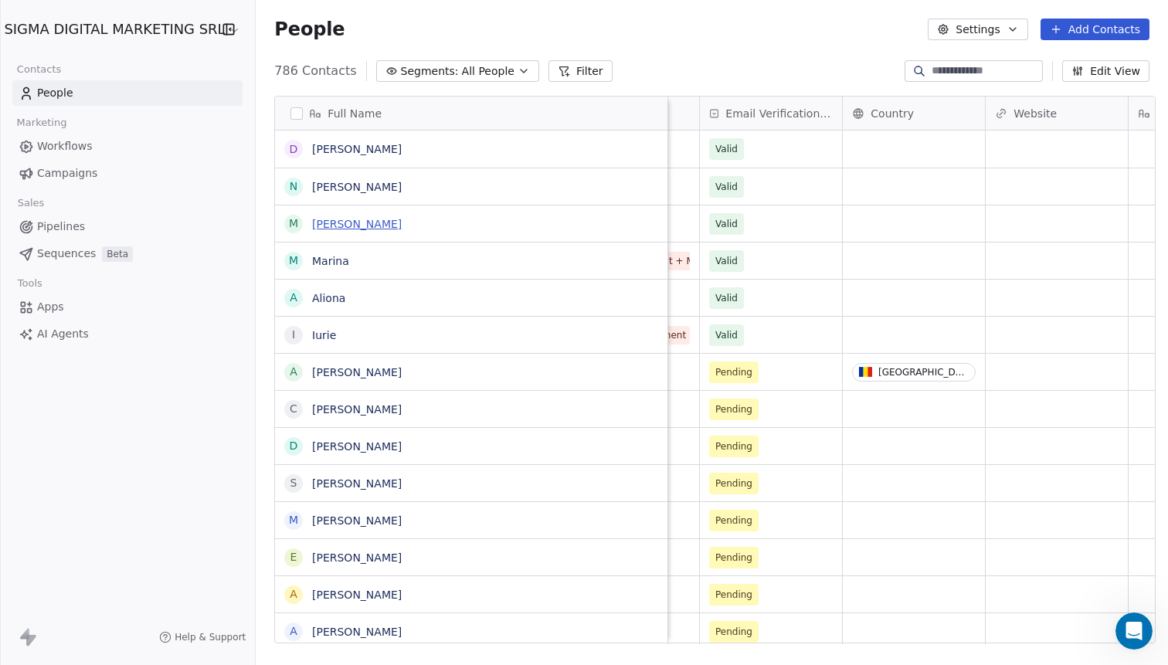
click at [323, 219] on link "[PERSON_NAME]" at bounding box center [357, 224] width 90 height 12
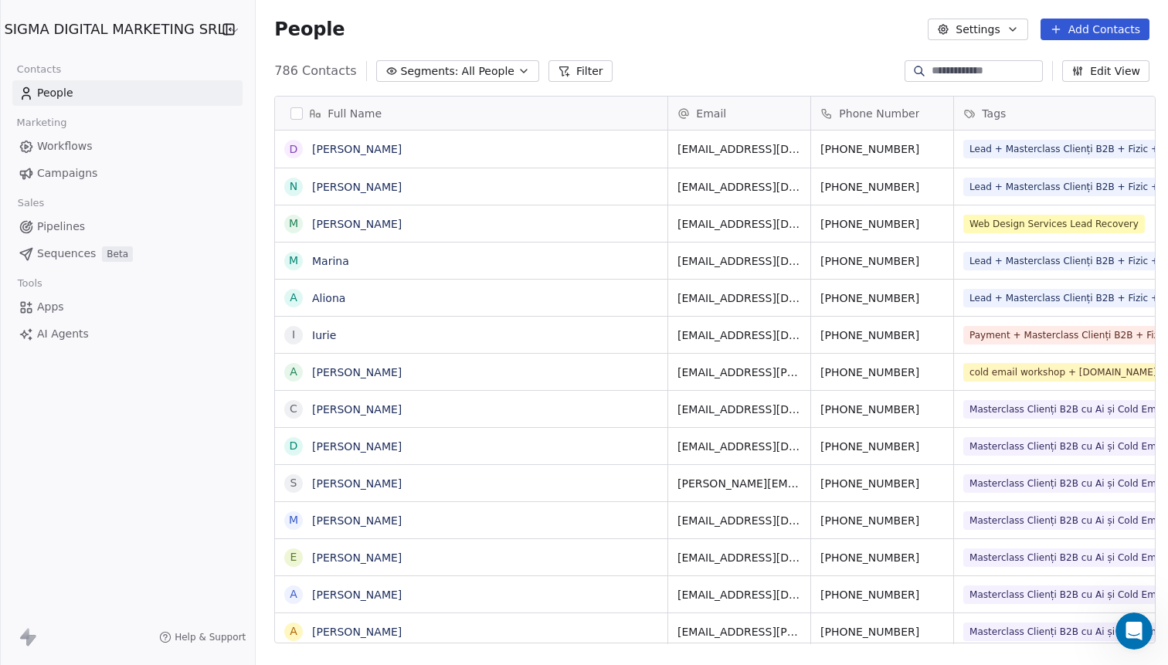
scroll to position [585, 919]
